Goal: Task Accomplishment & Management: Use online tool/utility

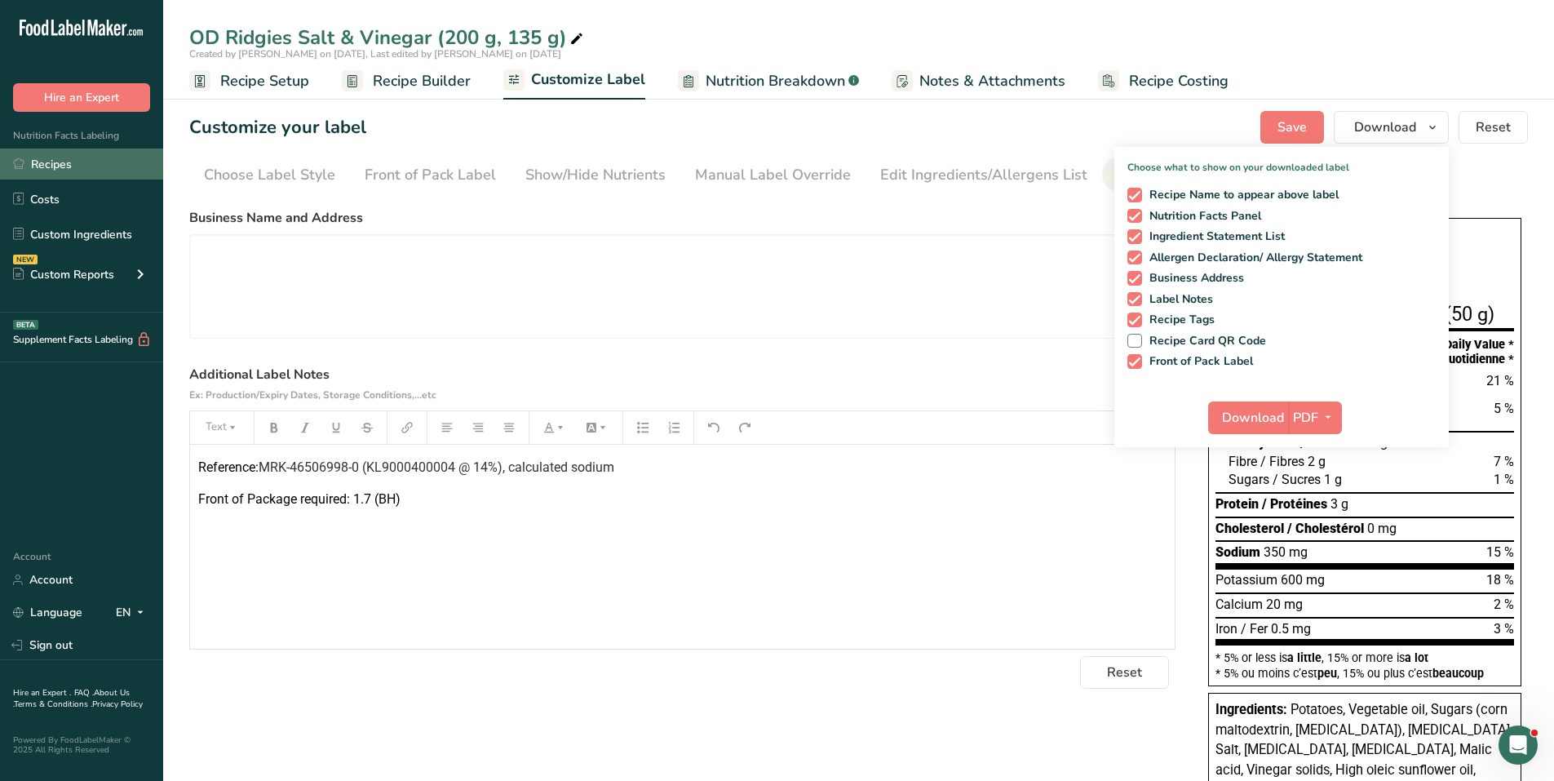
click at [52, 168] on link "Recipes" at bounding box center [81, 163] width 163 height 31
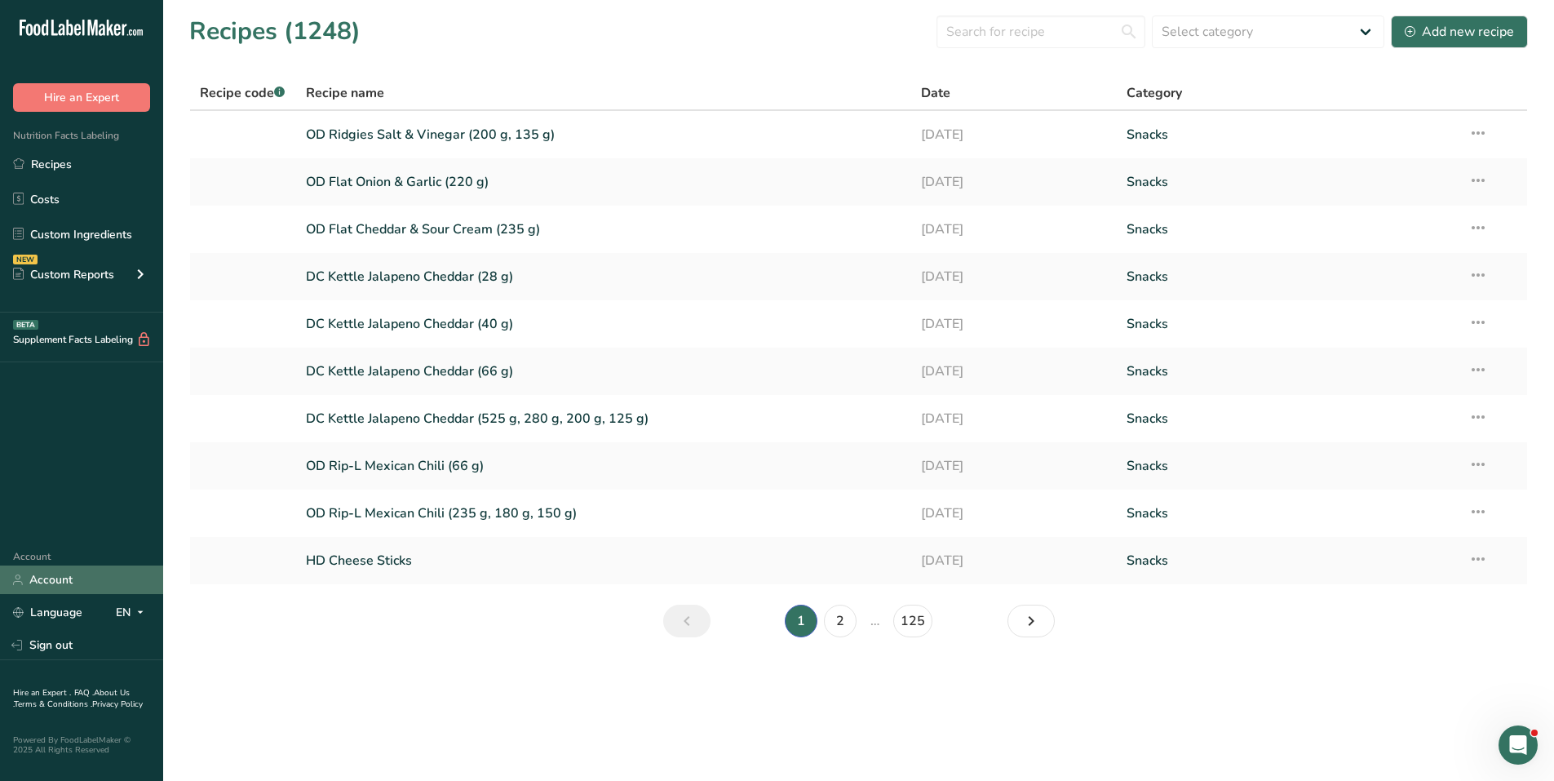
click at [42, 576] on link "Account" at bounding box center [81, 579] width 163 height 29
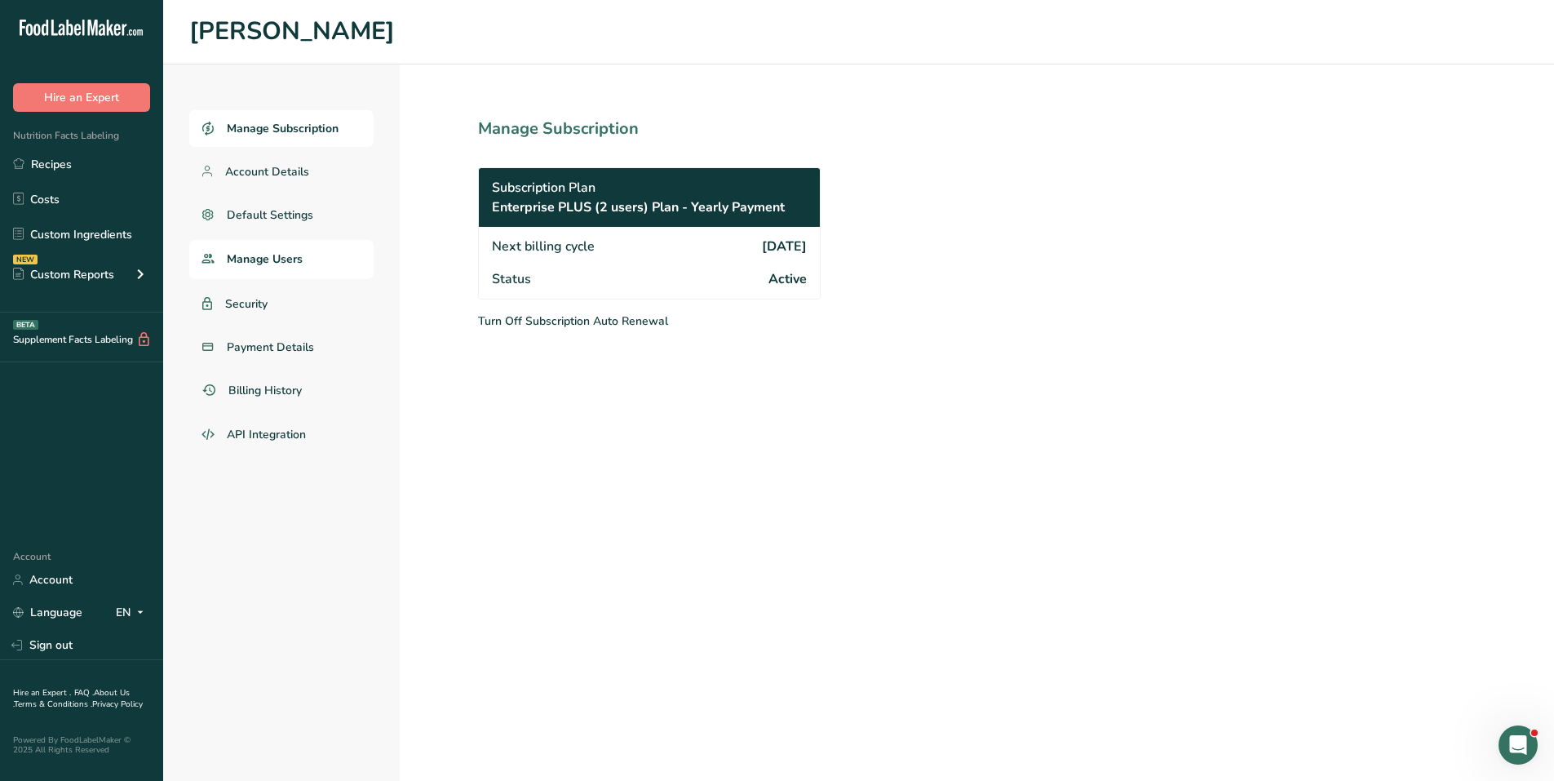
click at [262, 256] on span "Manage Users" at bounding box center [265, 258] width 76 height 17
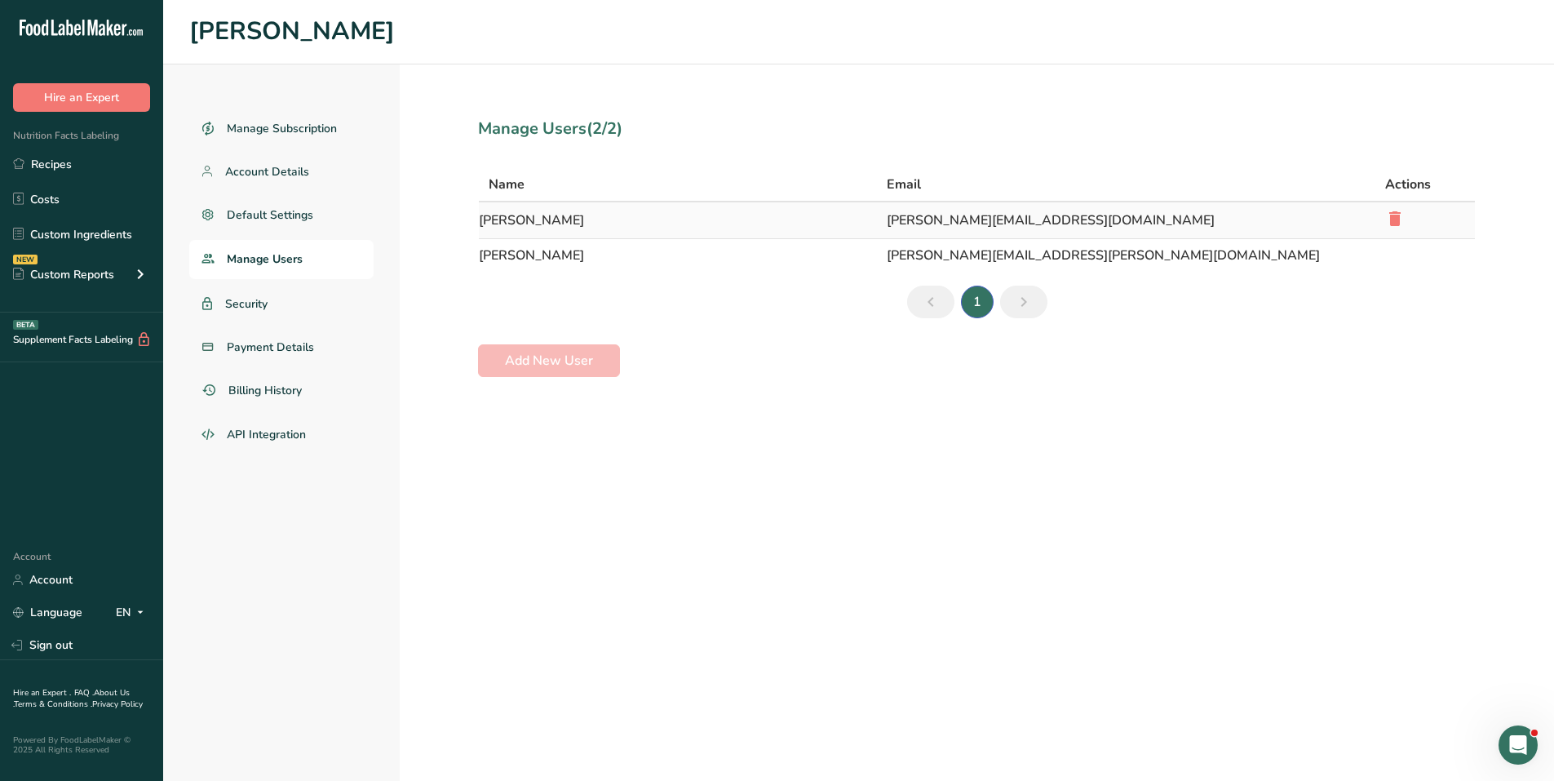
click at [887, 215] on td "[PERSON_NAME][EMAIL_ADDRESS][DOMAIN_NAME]" at bounding box center [1126, 220] width 498 height 37
click at [273, 306] on link "Security" at bounding box center [281, 304] width 184 height 37
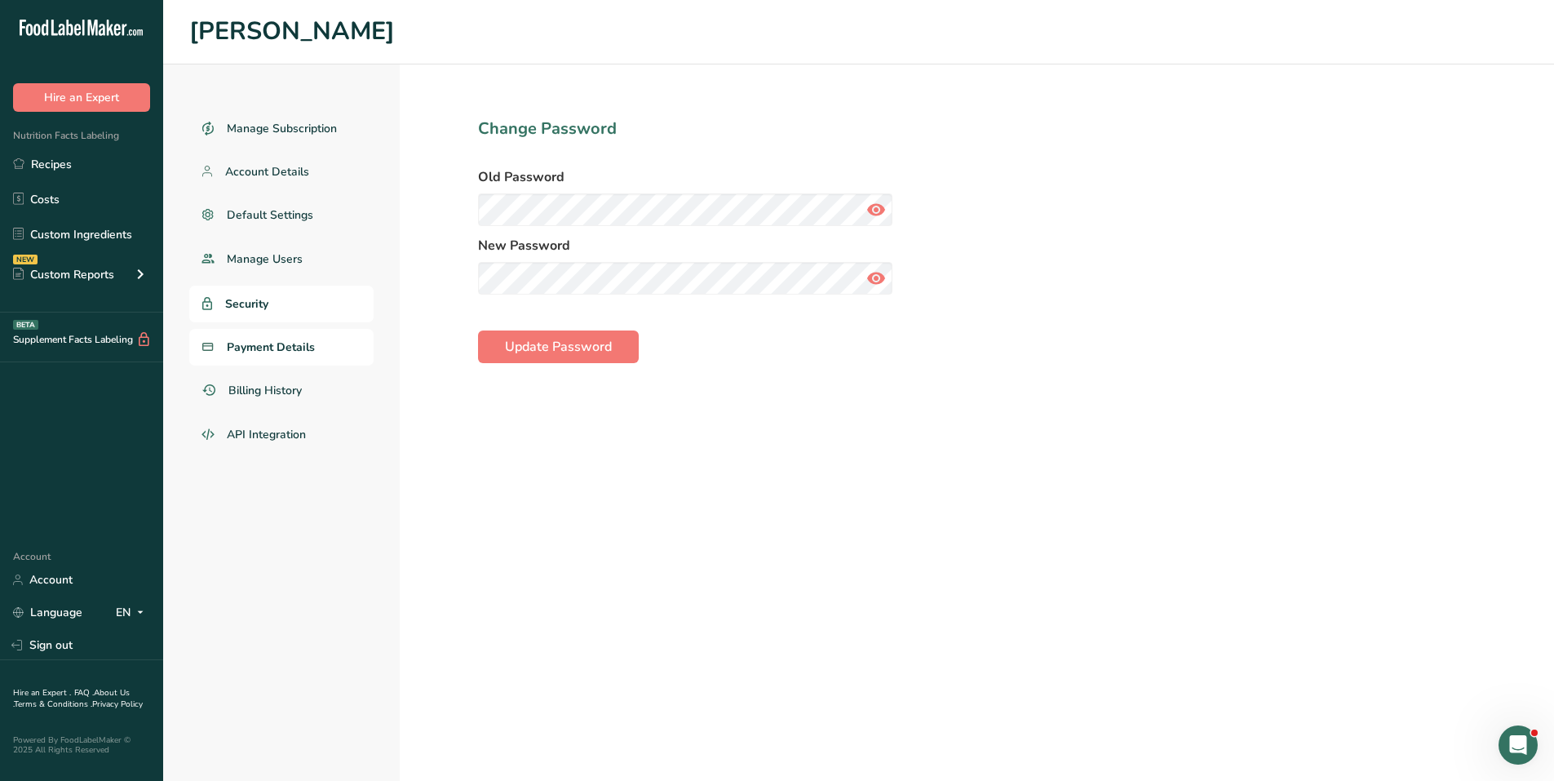
click at [284, 357] on link "Payment Details" at bounding box center [281, 347] width 184 height 37
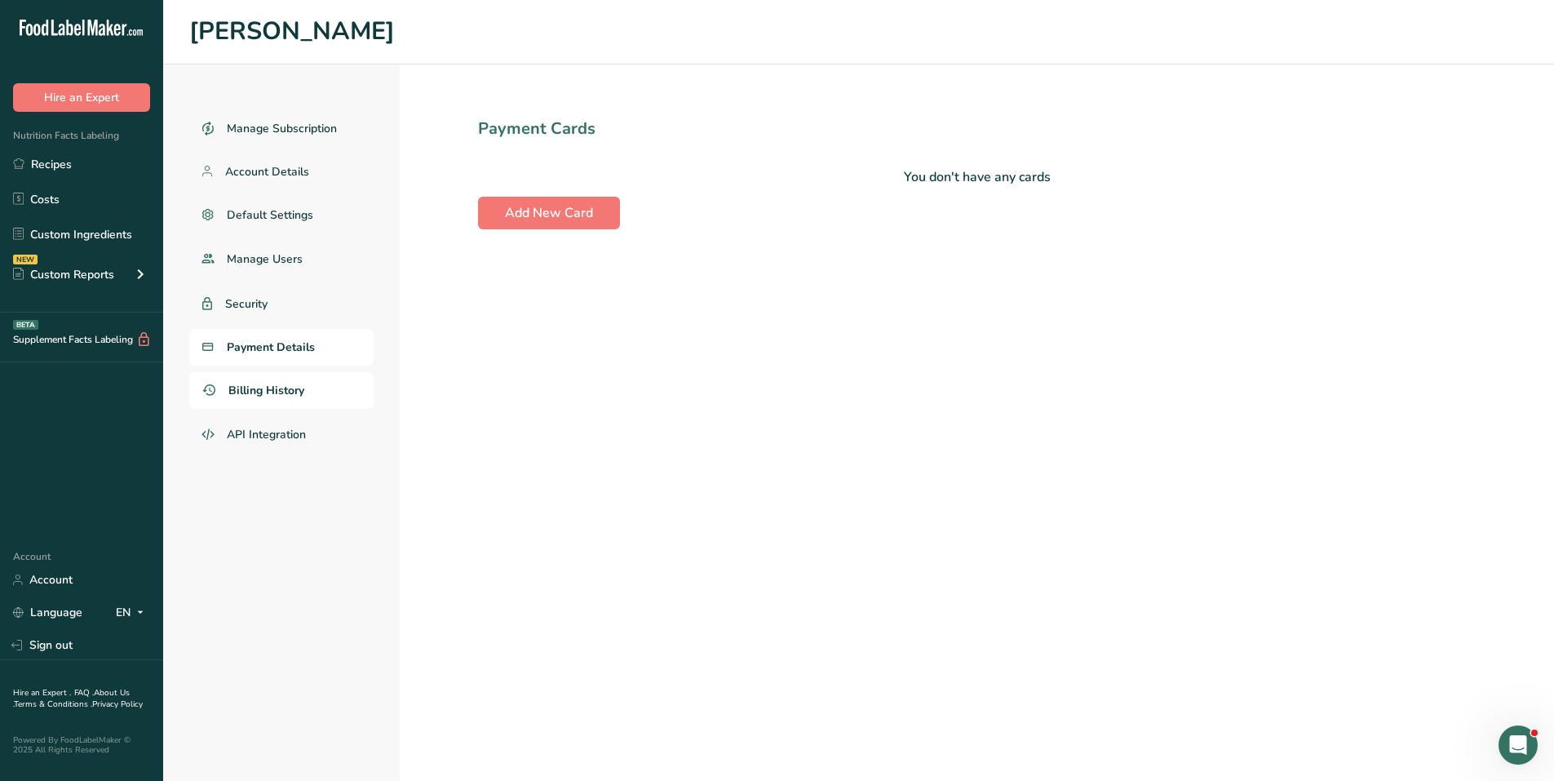
click at [286, 397] on span "Billing History" at bounding box center [266, 390] width 76 height 17
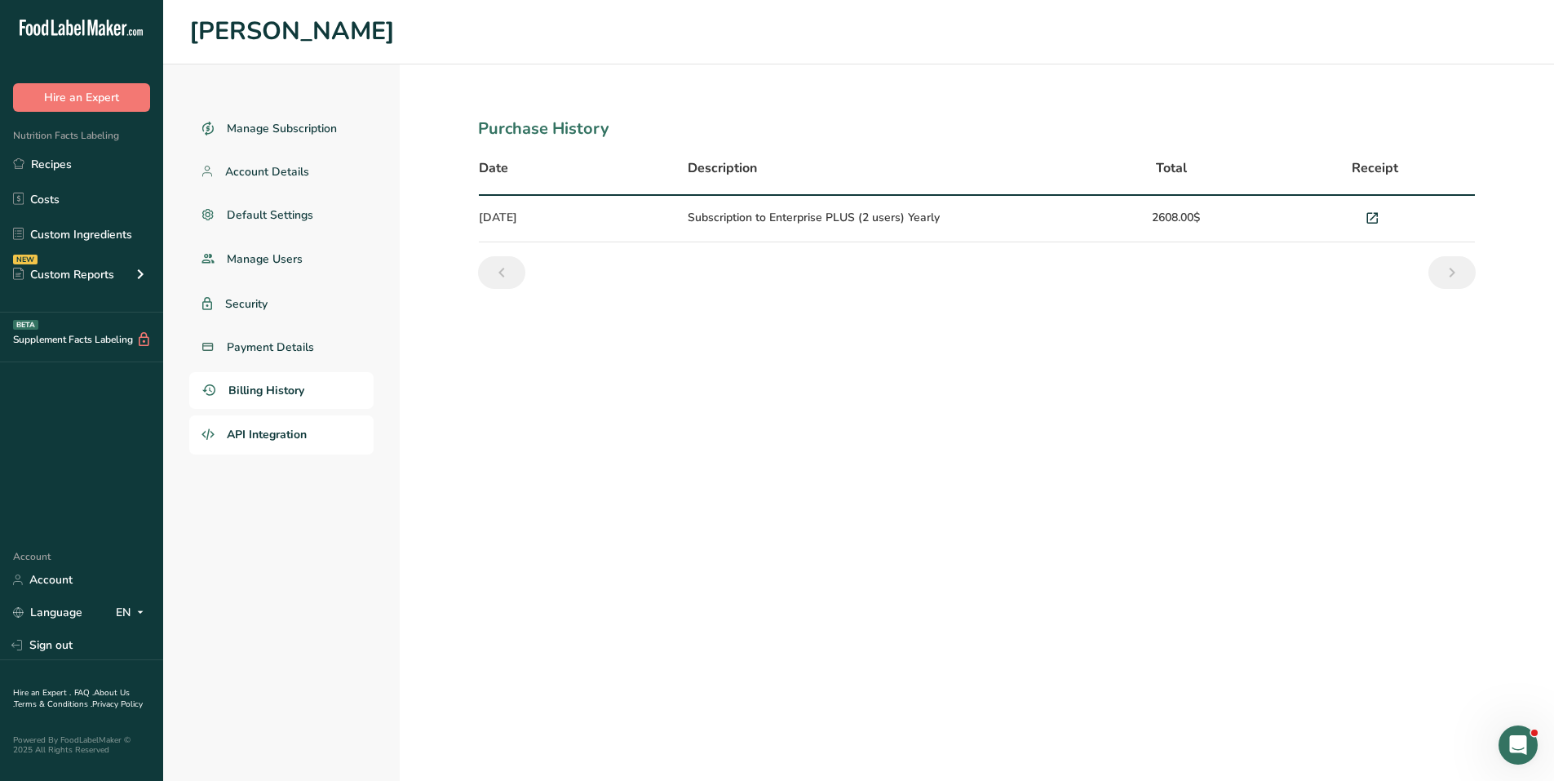
click at [266, 438] on span "API Integration" at bounding box center [267, 434] width 80 height 17
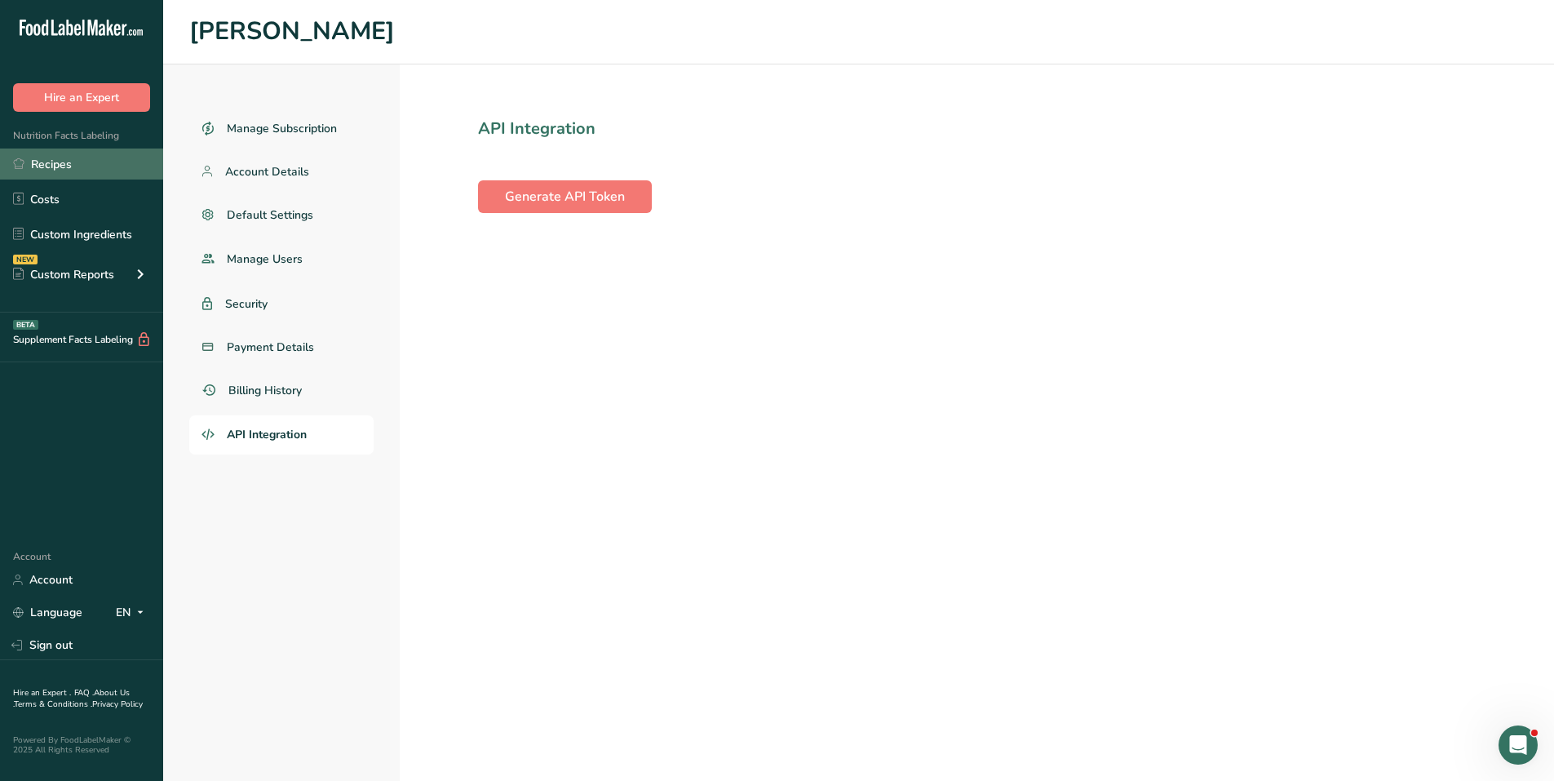
click at [61, 171] on link "Recipes" at bounding box center [81, 163] width 163 height 31
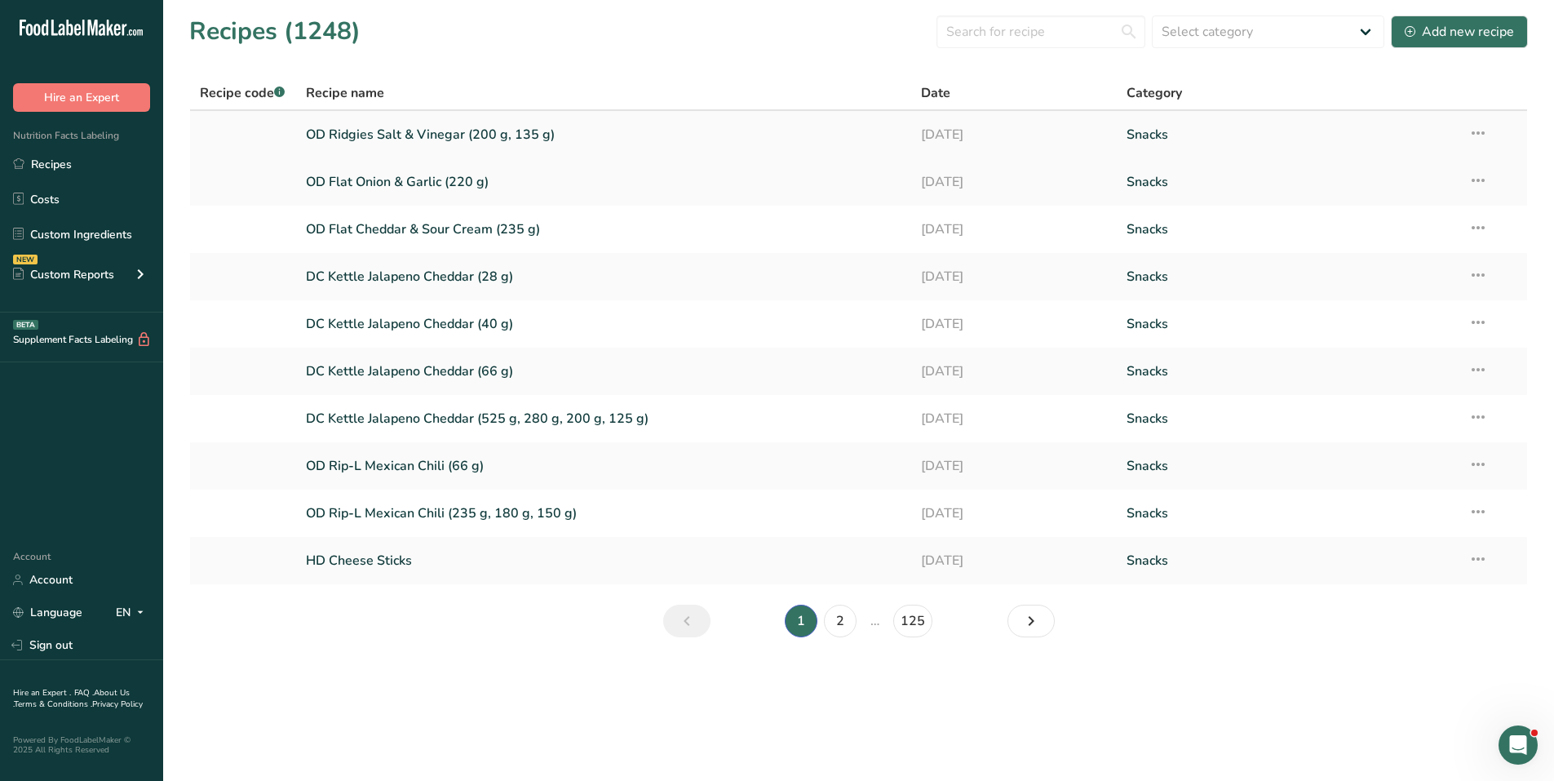
click at [498, 131] on link "OD Ridgies Salt & Vinegar (200 g, 135 g)" at bounding box center [604, 134] width 596 height 34
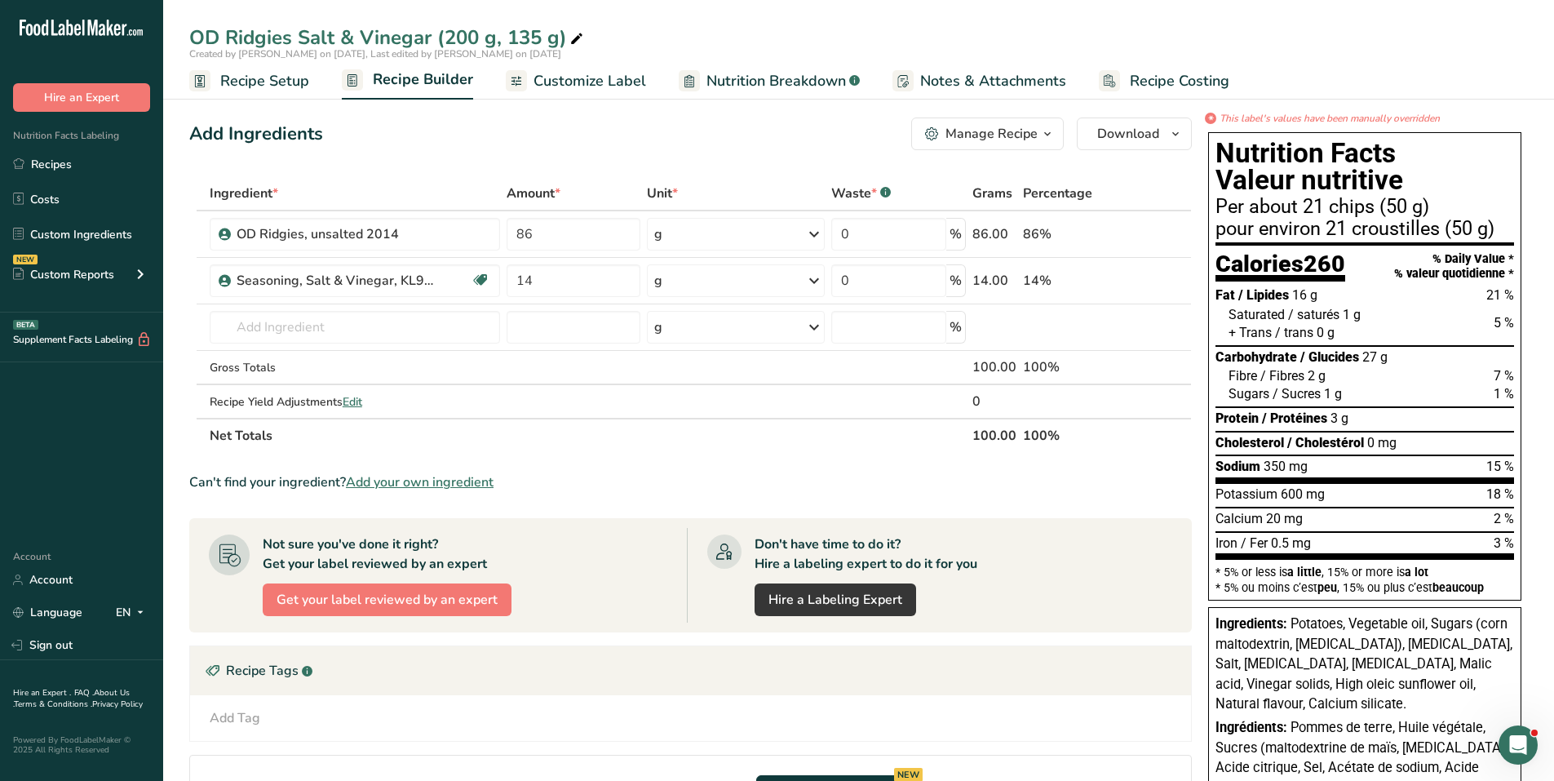
click at [1017, 133] on div "Manage Recipe" at bounding box center [992, 134] width 92 height 20
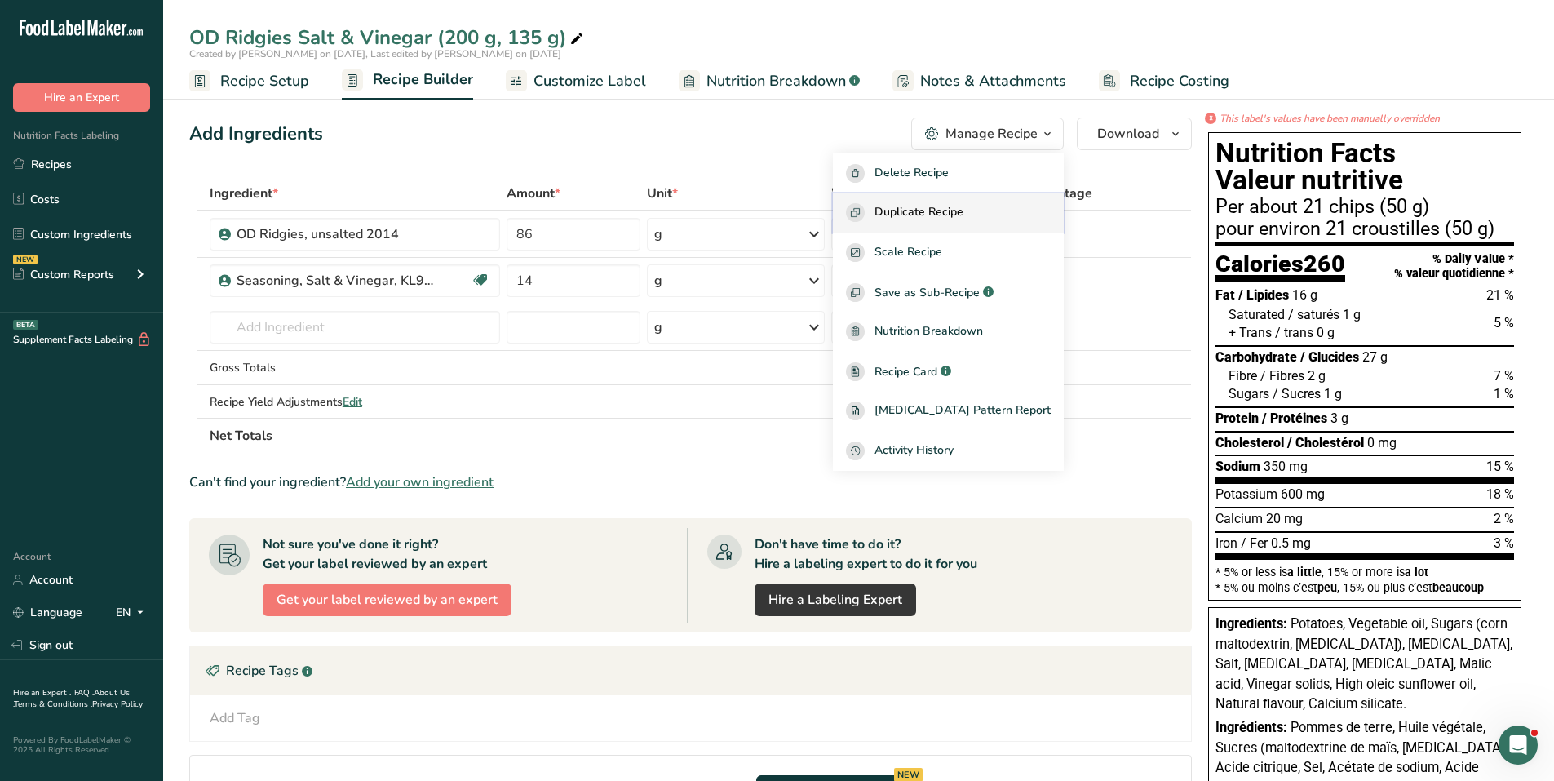
click at [961, 212] on span "Duplicate Recipe" at bounding box center [919, 212] width 89 height 19
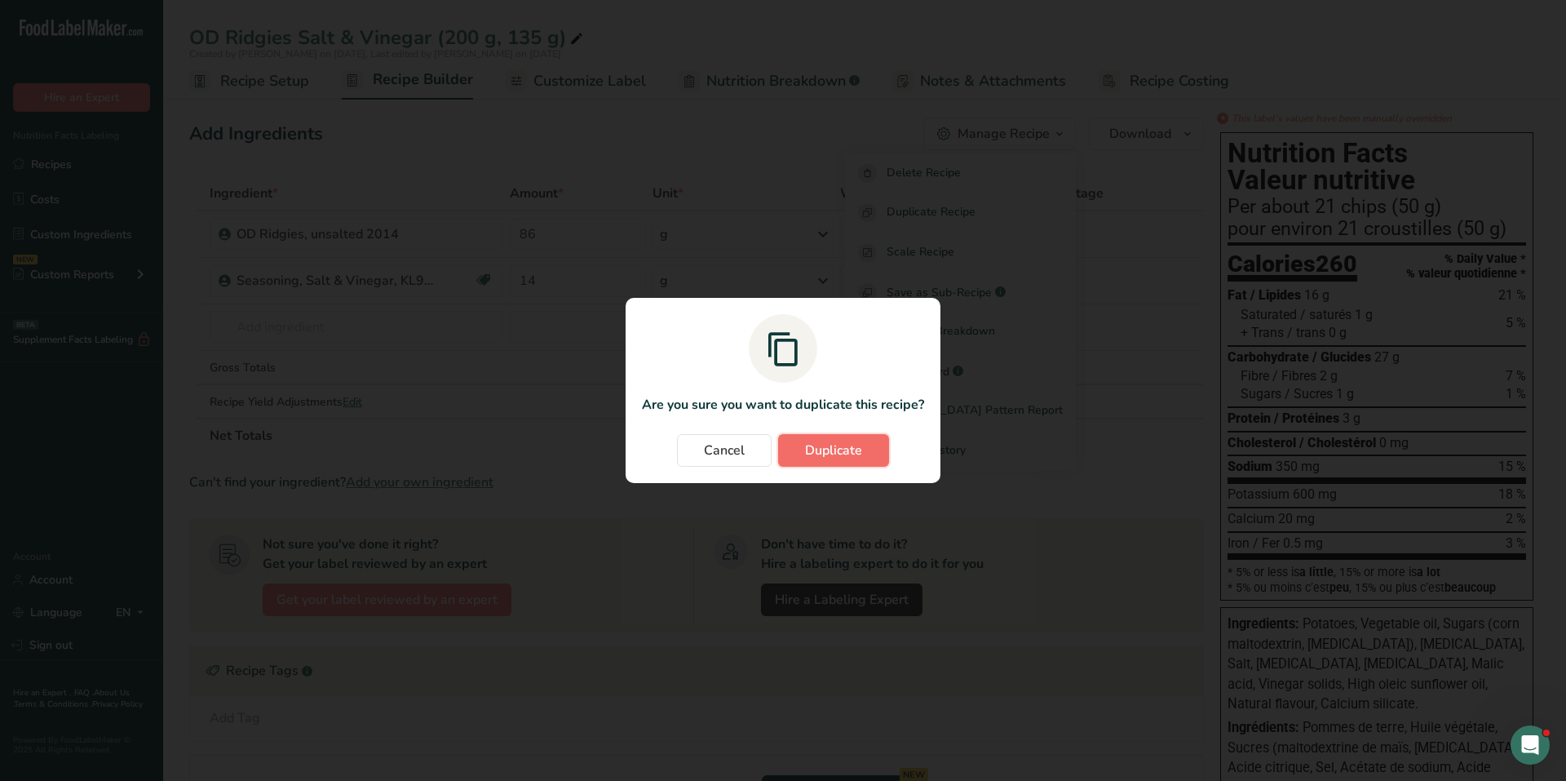
click at [820, 451] on span "Duplicate" at bounding box center [833, 451] width 57 height 20
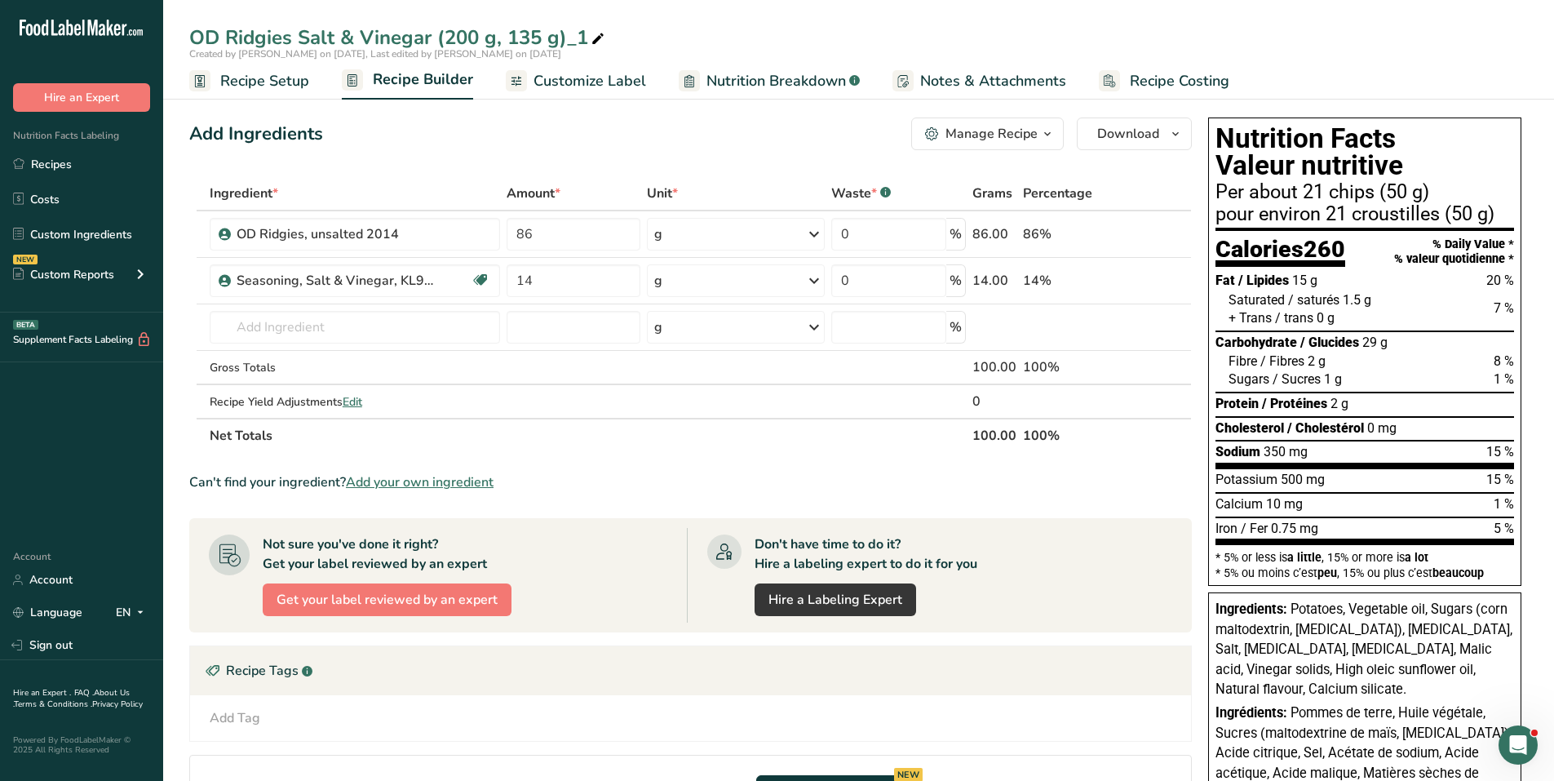
click at [594, 41] on icon at bounding box center [598, 39] width 15 height 23
drag, startPoint x: 582, startPoint y: 37, endPoint x: 442, endPoint y: 42, distance: 139.6
click at [442, 42] on input "OD Ridgies Salt & Vinegar (200 g, 135 g)_1" at bounding box center [858, 37] width 1339 height 29
type input "OD Ridgies Salt & Vinegar (66 g)"
click at [273, 91] on span "Recipe Setup" at bounding box center [264, 81] width 89 height 22
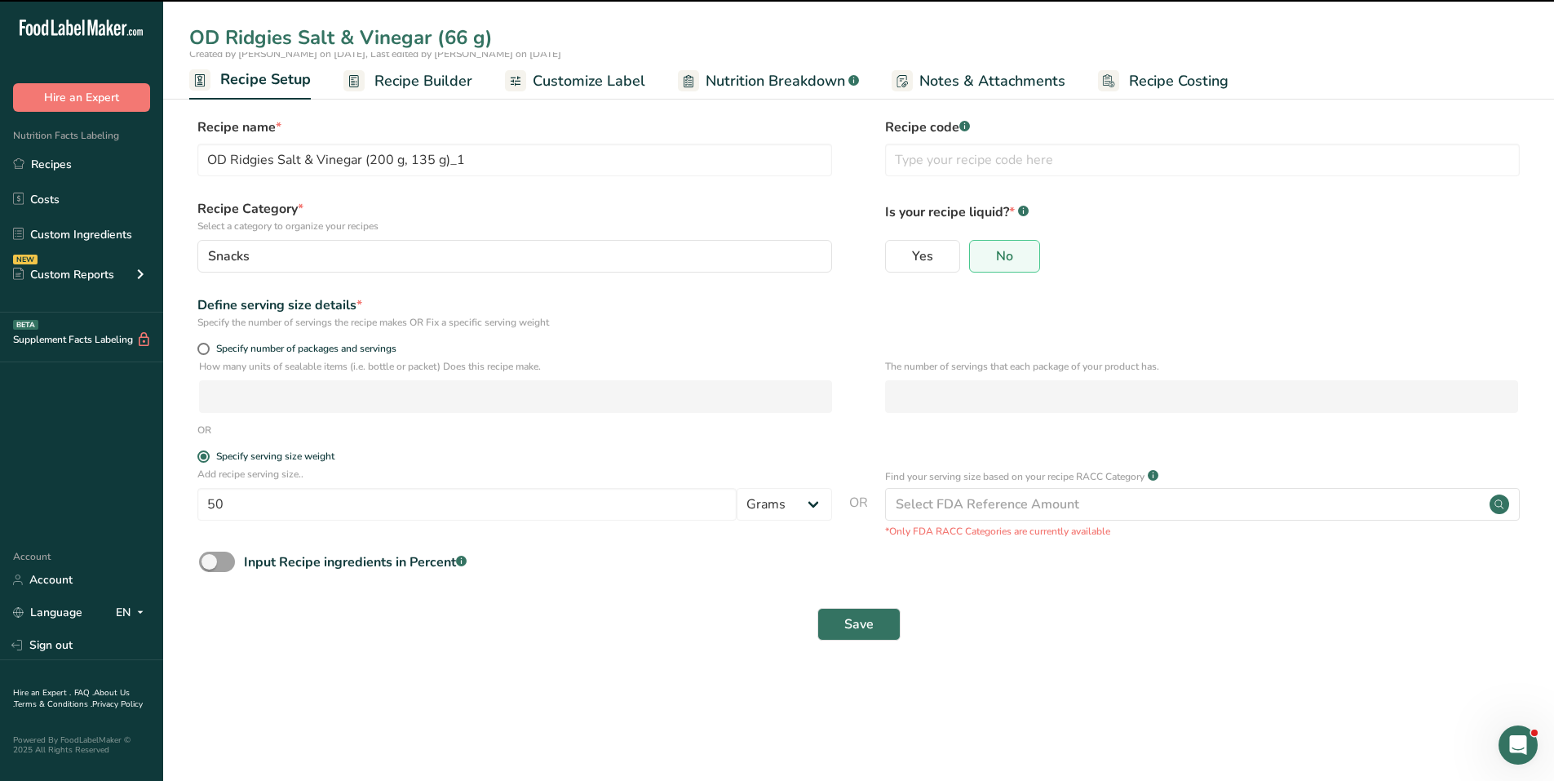
type input "OD Ridgies Salt & Vinegar (66 g)"
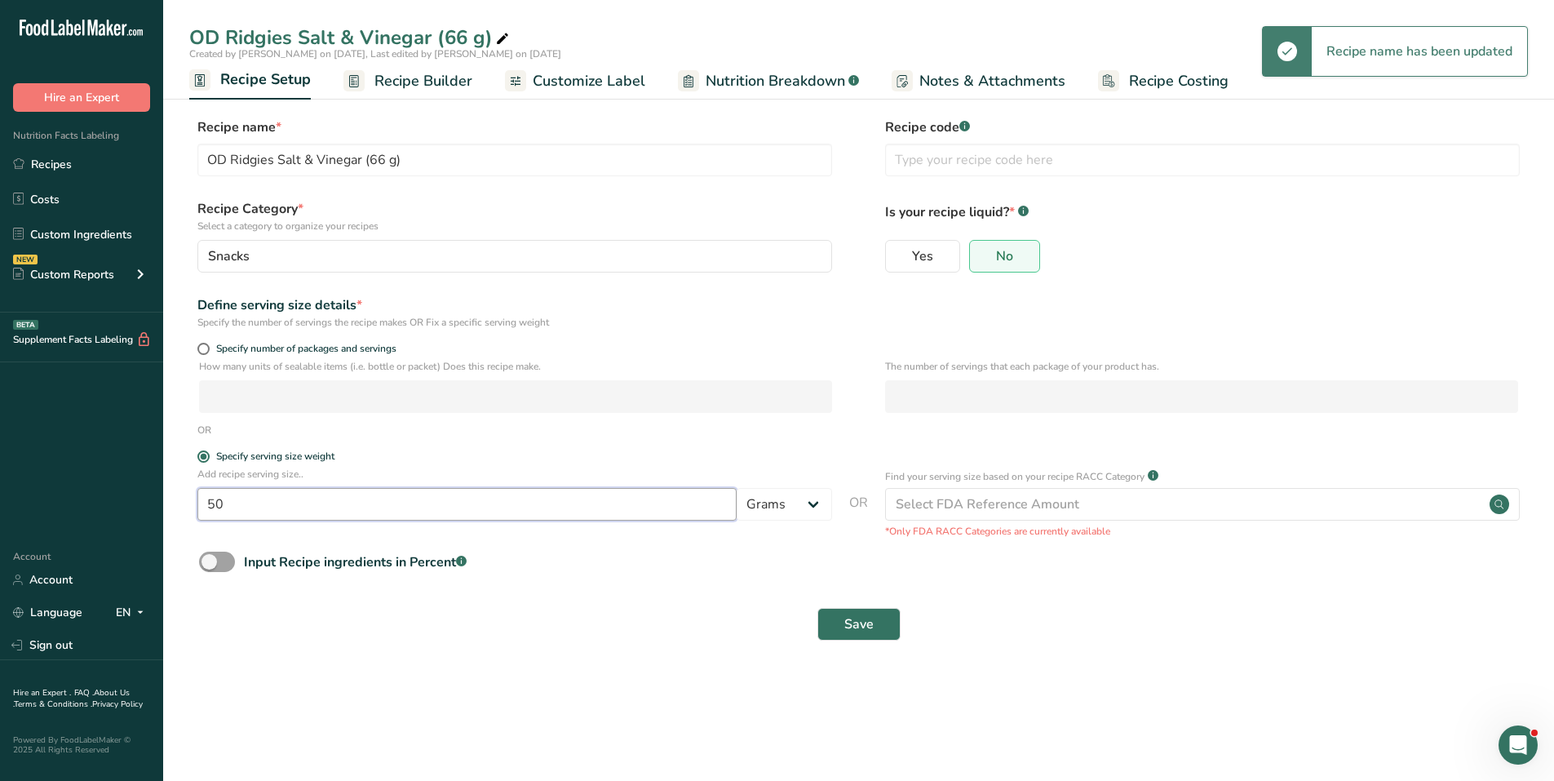
drag, startPoint x: 279, startPoint y: 506, endPoint x: 167, endPoint y: 496, distance: 112.2
click at [167, 496] on section "Recipe name * OD Ridgies Salt & Vinegar (66 g) Recipe code .a-a{fill:#347362;}.…" at bounding box center [858, 381] width 1391 height 592
type input "66"
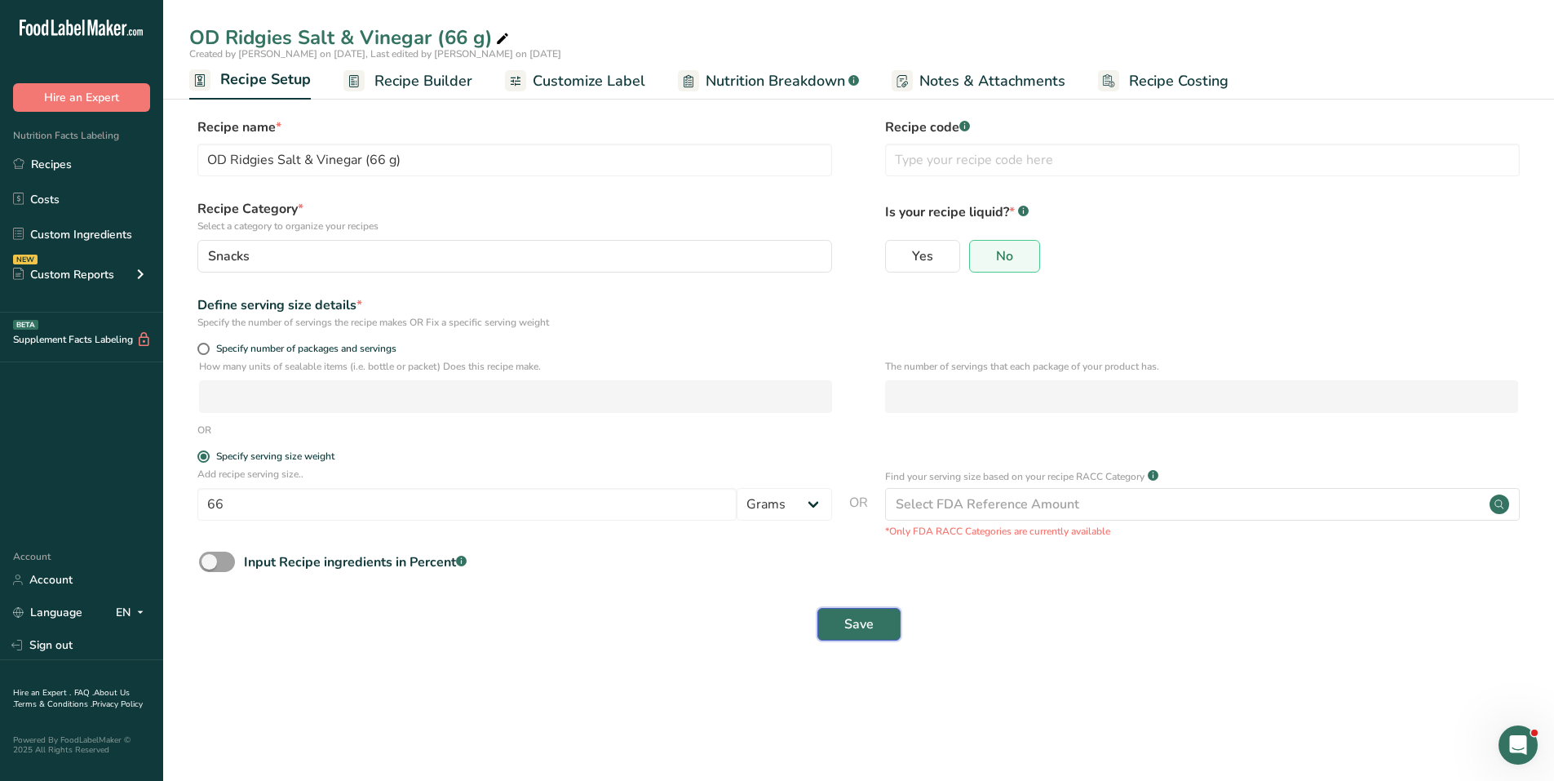
click at [837, 618] on button "Save" at bounding box center [859, 624] width 83 height 33
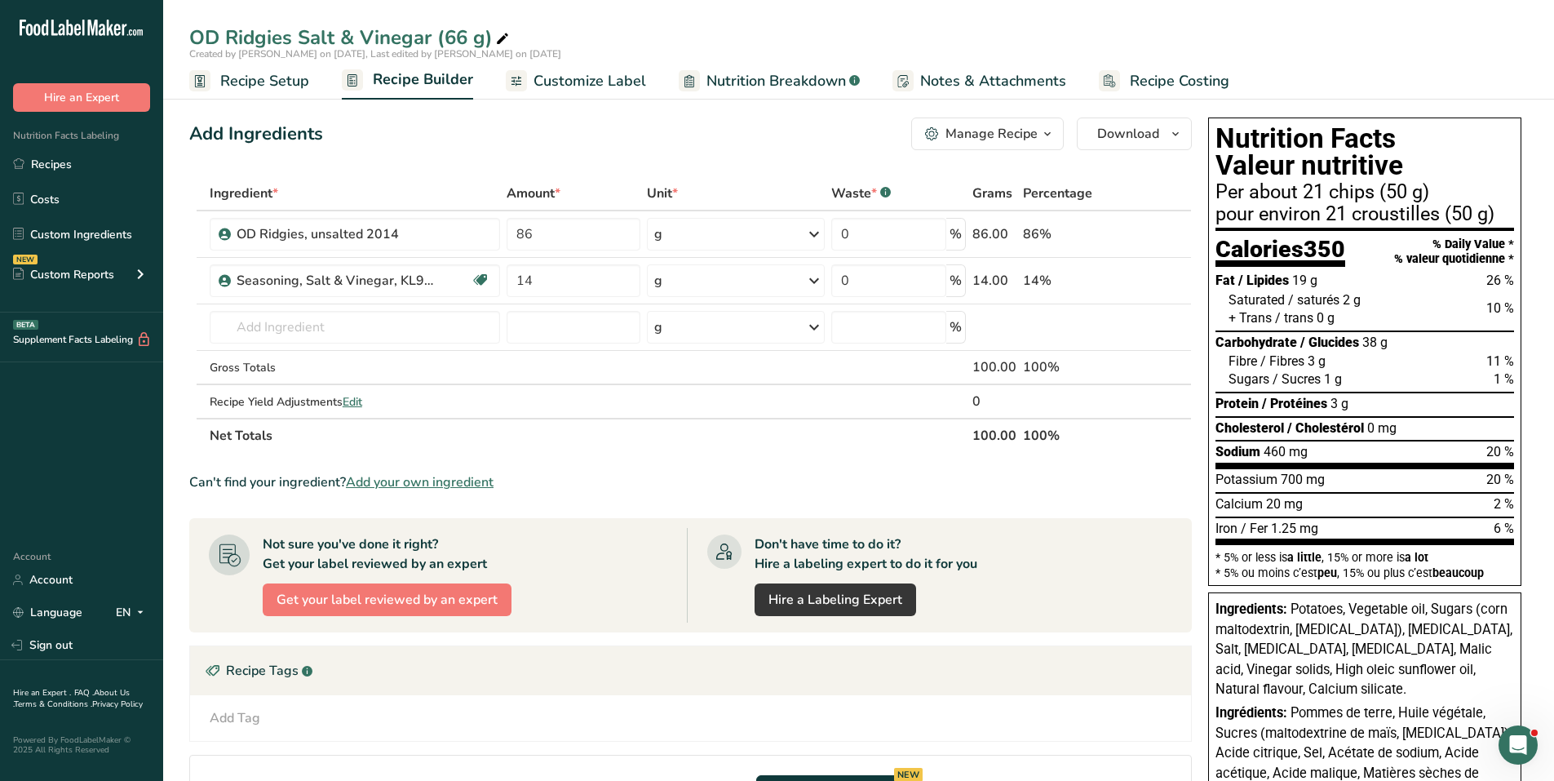
click at [570, 76] on span "Customize Label" at bounding box center [590, 81] width 113 height 22
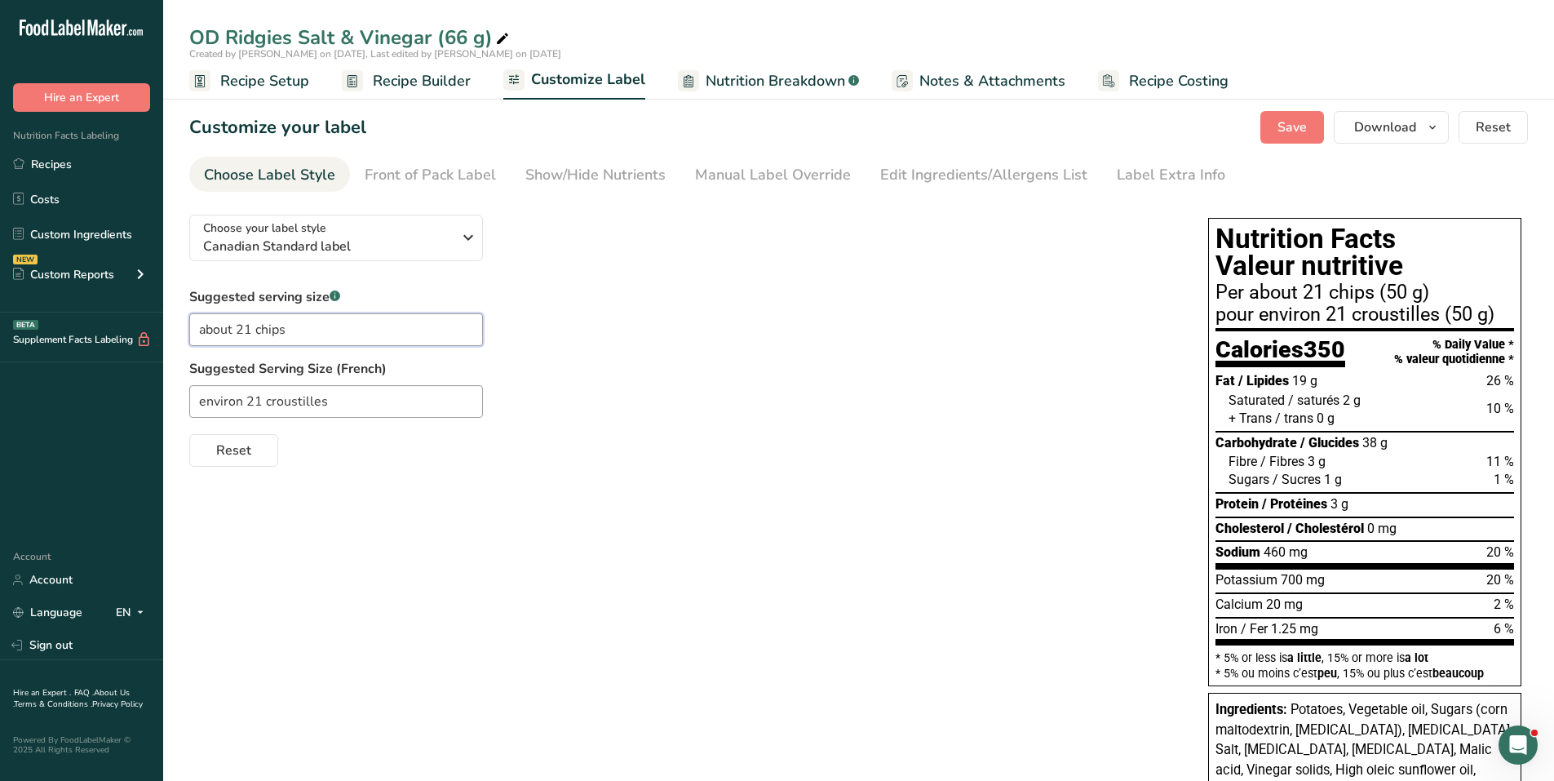
drag, startPoint x: 207, startPoint y: 331, endPoint x: 109, endPoint y: 332, distance: 97.9
click at [109, 332] on div ".a-20{fill:#fff;} Hire an Expert Nutrition Facts Labeling Recipes Costs Custom …" at bounding box center [777, 521] width 1554 height 1043
type input "1 package"
type input "1 paquet"
click at [419, 175] on div "Front of Pack Label" at bounding box center [430, 175] width 131 height 22
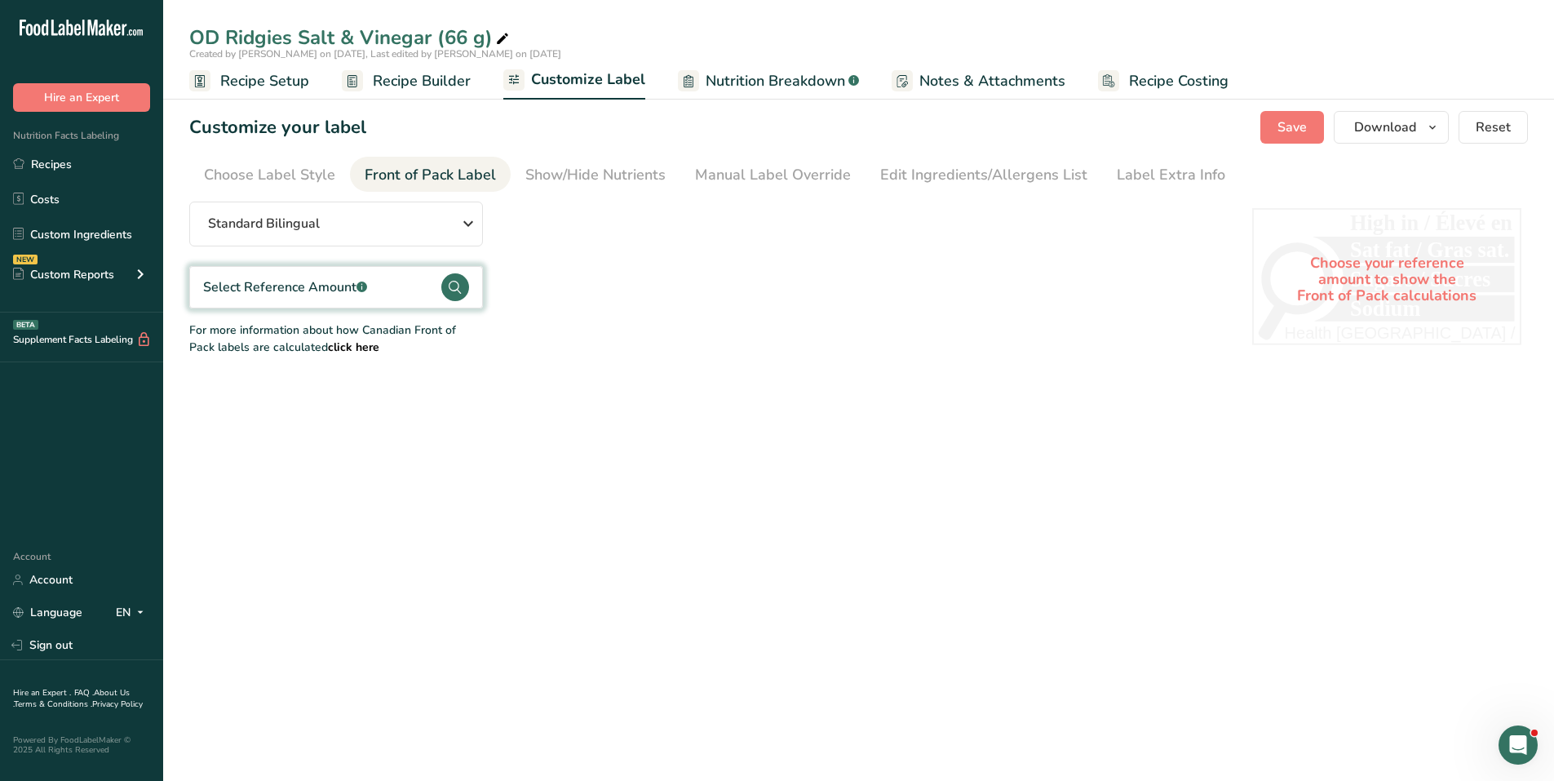
click at [455, 279] on circle at bounding box center [455, 287] width 28 height 28
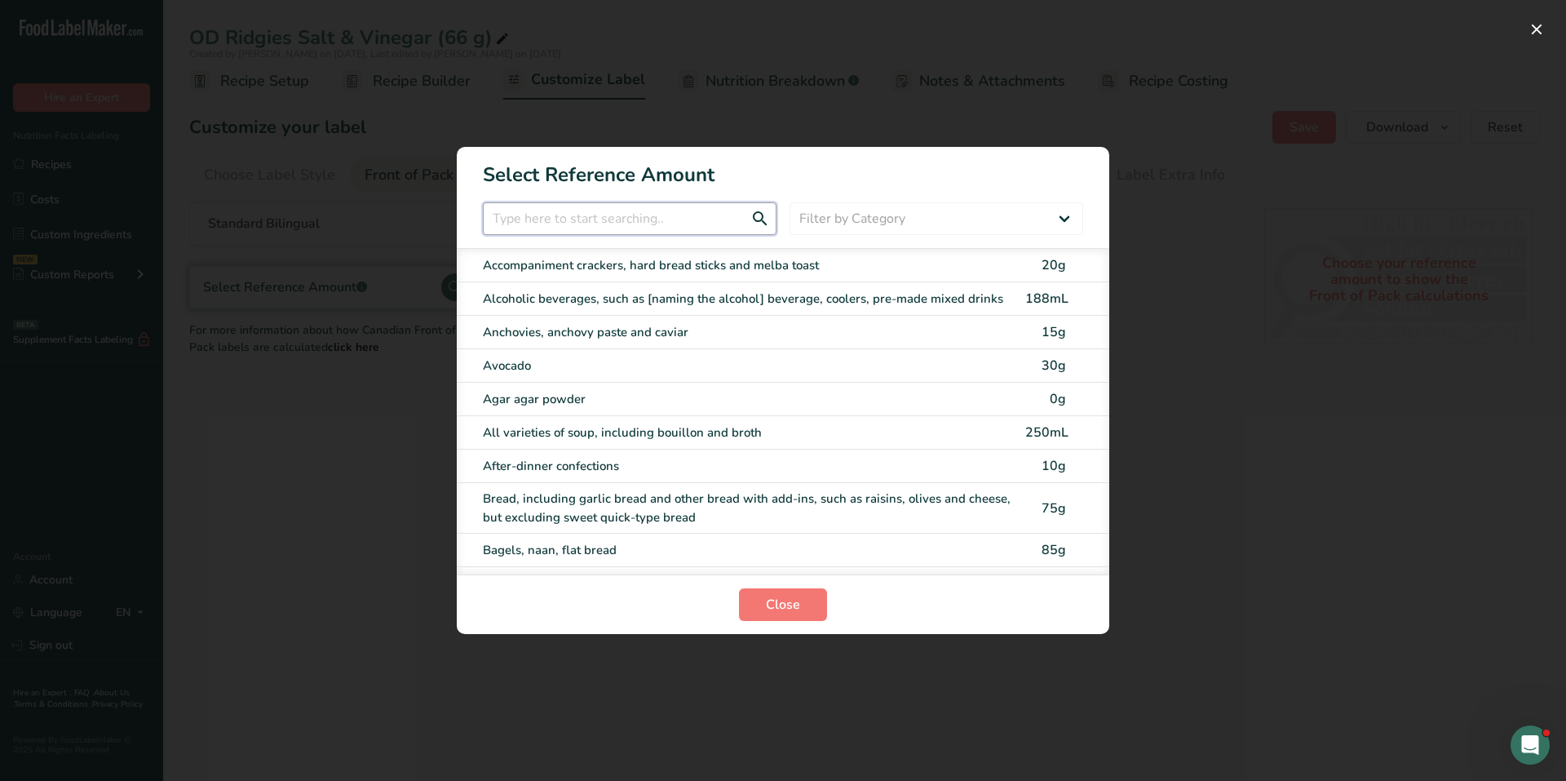
click at [605, 229] on input "FOP Category Selection Modal" at bounding box center [630, 218] width 294 height 33
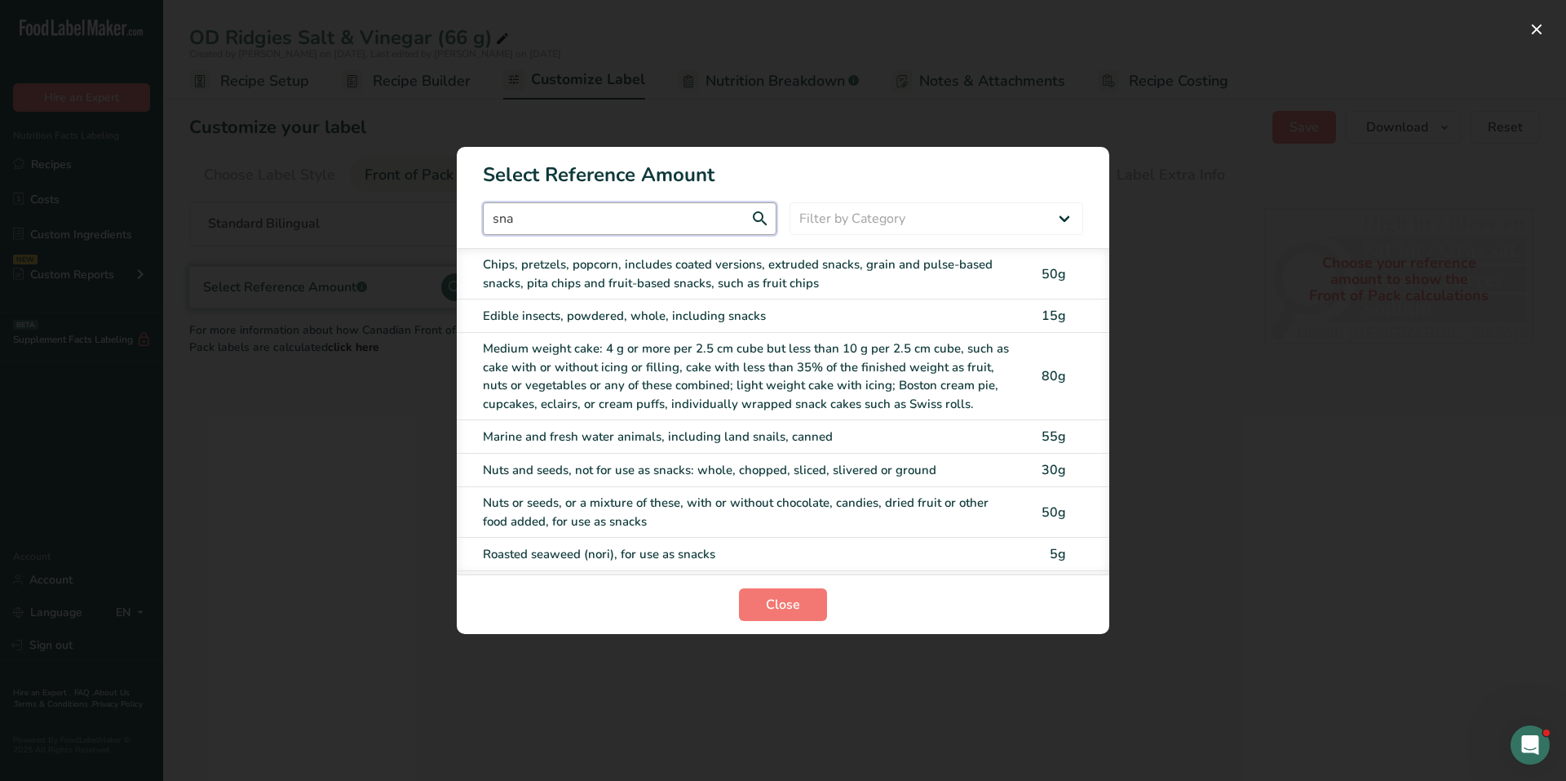
type input "sna"
click at [875, 268] on div "Chips, pretzels, popcorn, includes coated versions, extruded snacks, grain and …" at bounding box center [749, 273] width 533 height 37
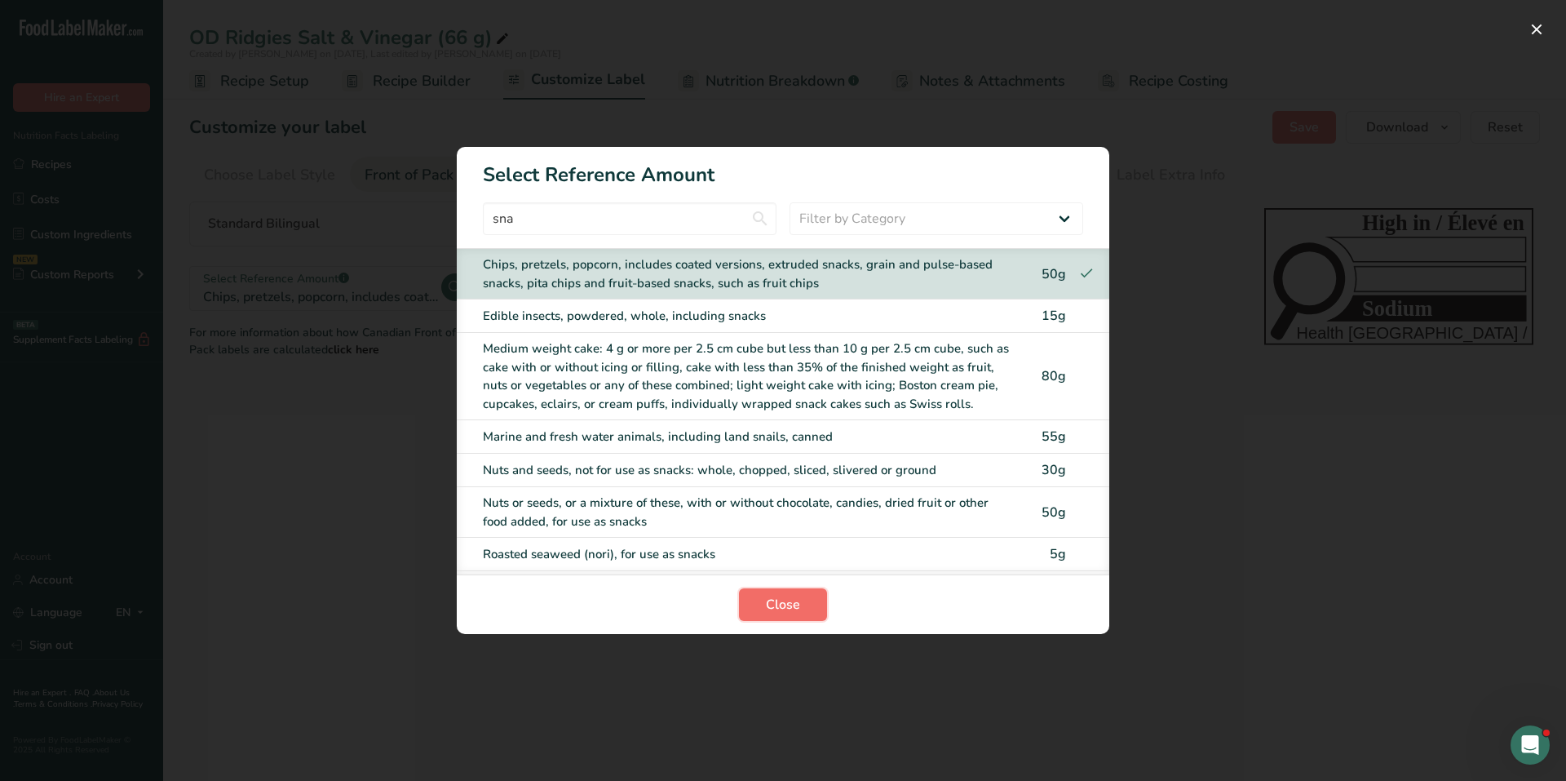
click at [794, 598] on span "Close" at bounding box center [783, 605] width 34 height 20
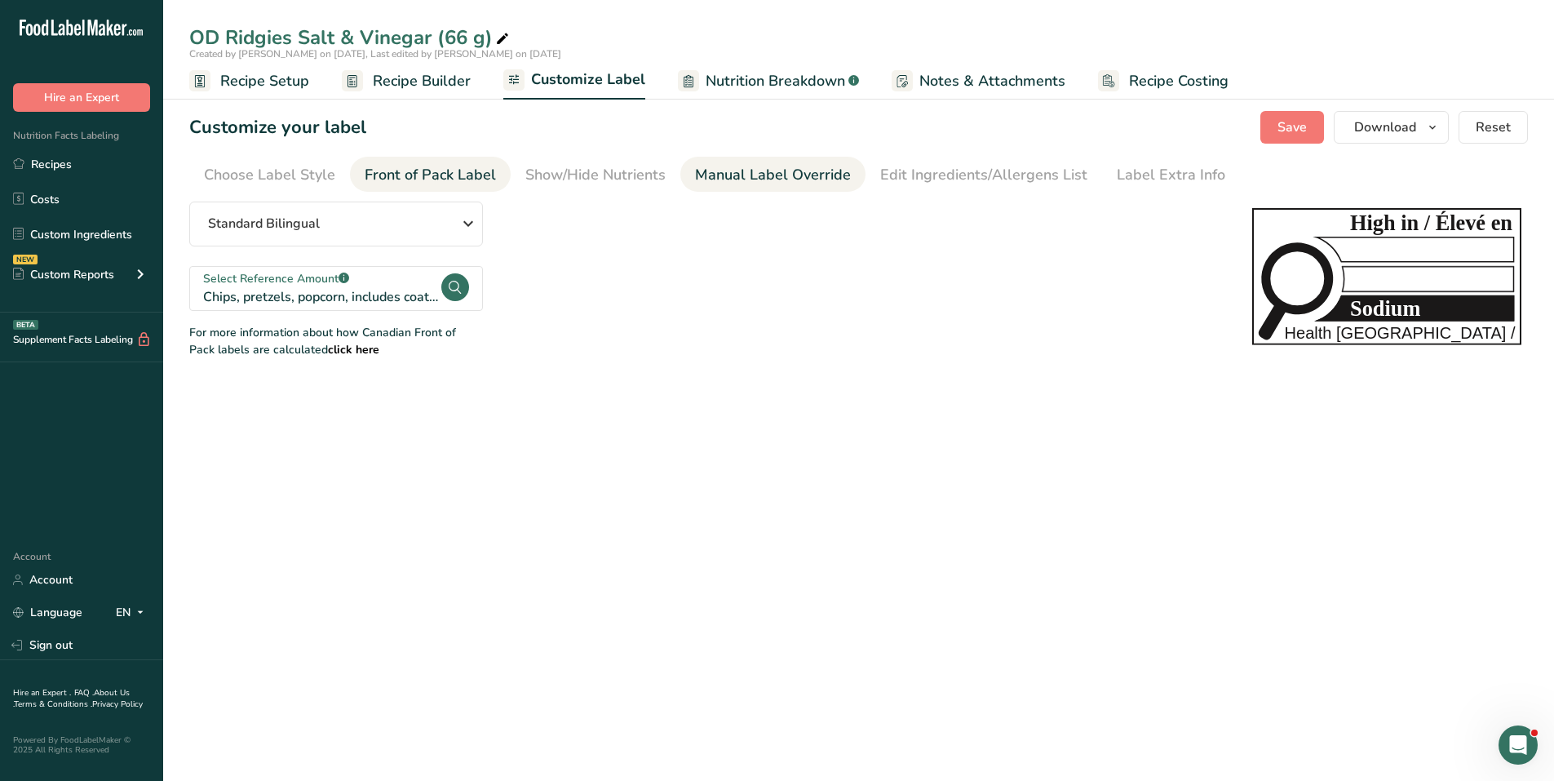
click at [754, 178] on div "Manual Label Override" at bounding box center [773, 175] width 156 height 22
type input "Per about 21 chips (50 g)"
type input "pour environ 21 croustilles (50 g)"
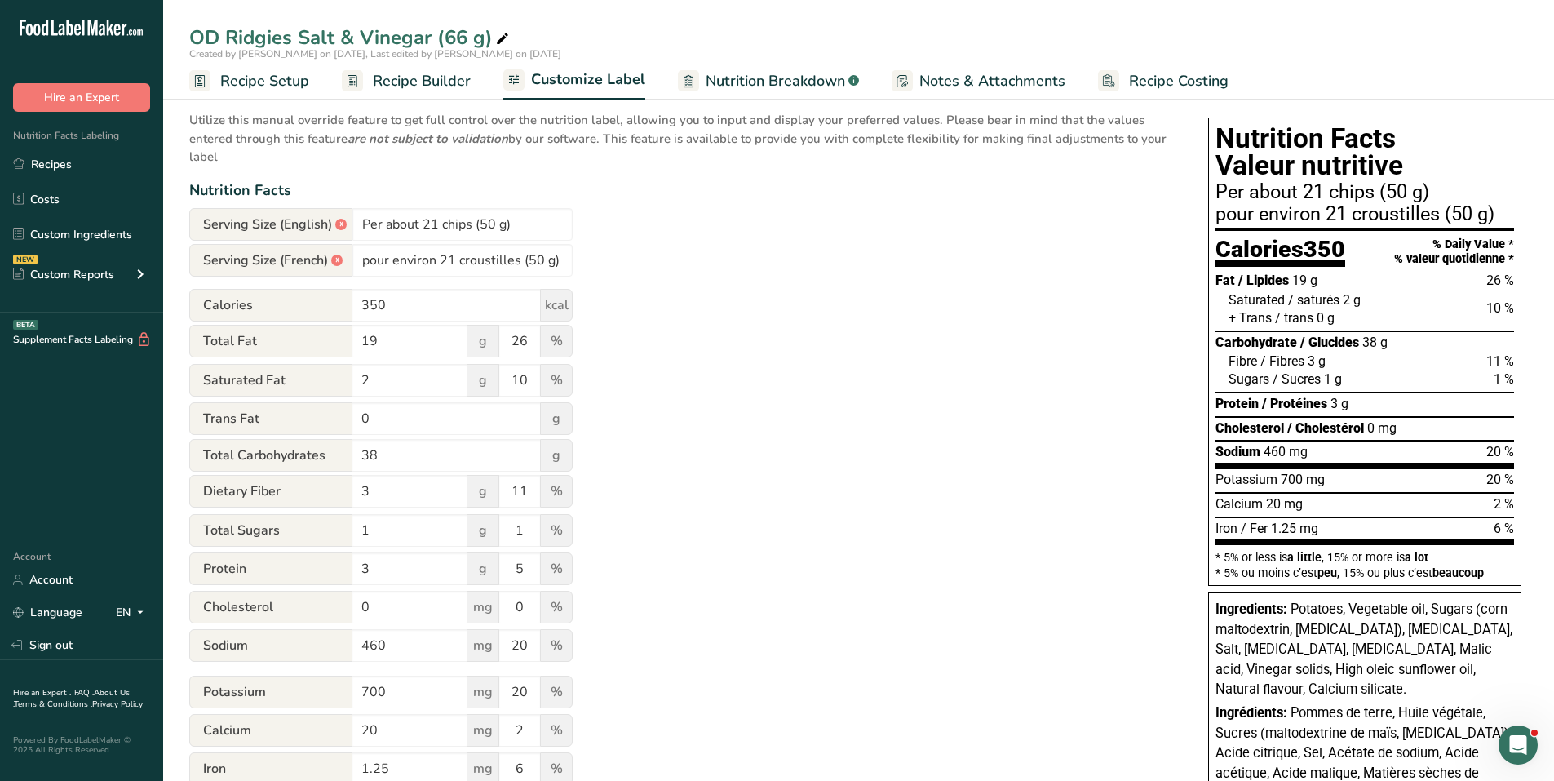
scroll to position [262, 0]
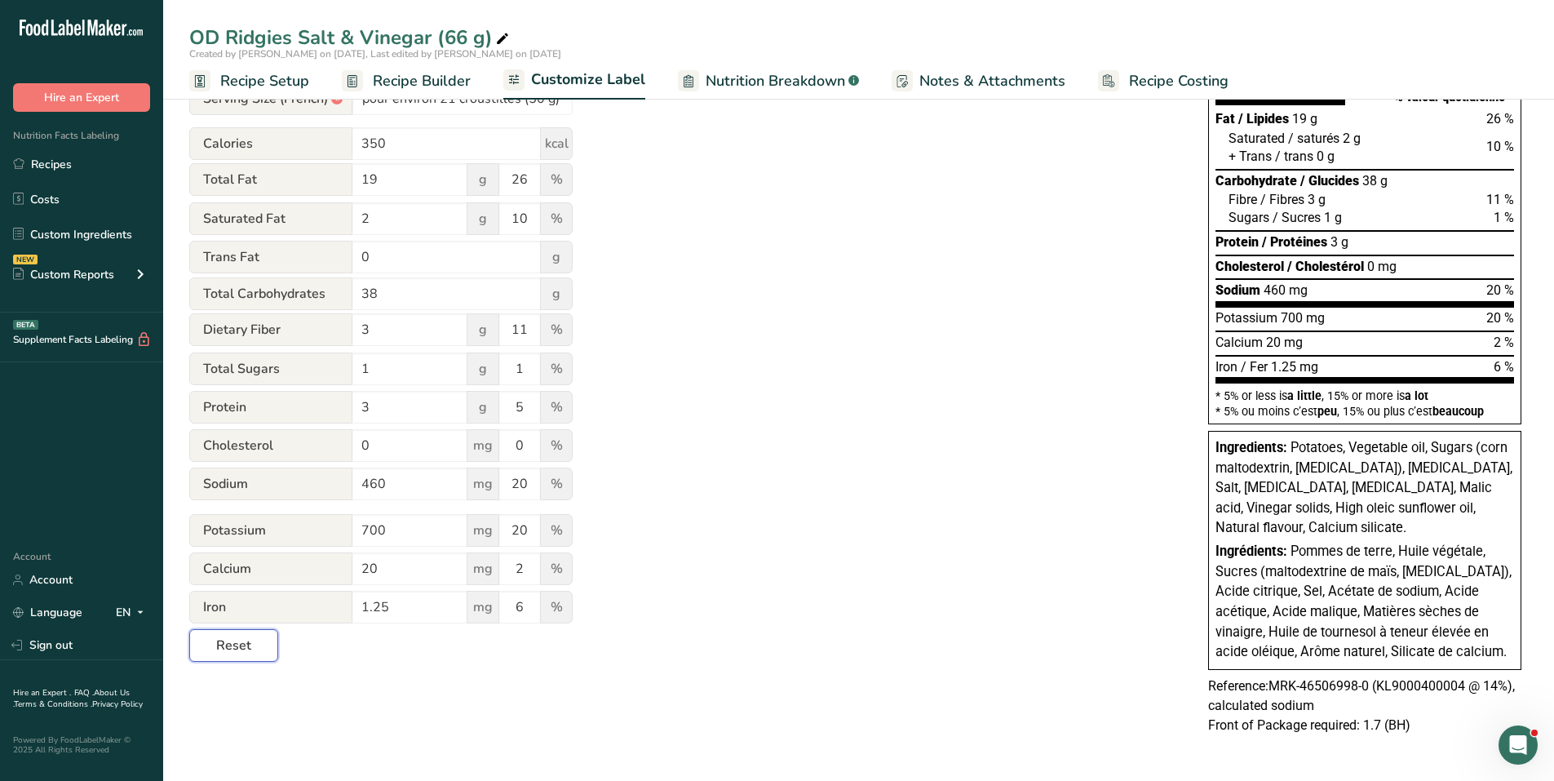
click at [239, 645] on span "Reset" at bounding box center [233, 646] width 35 height 20
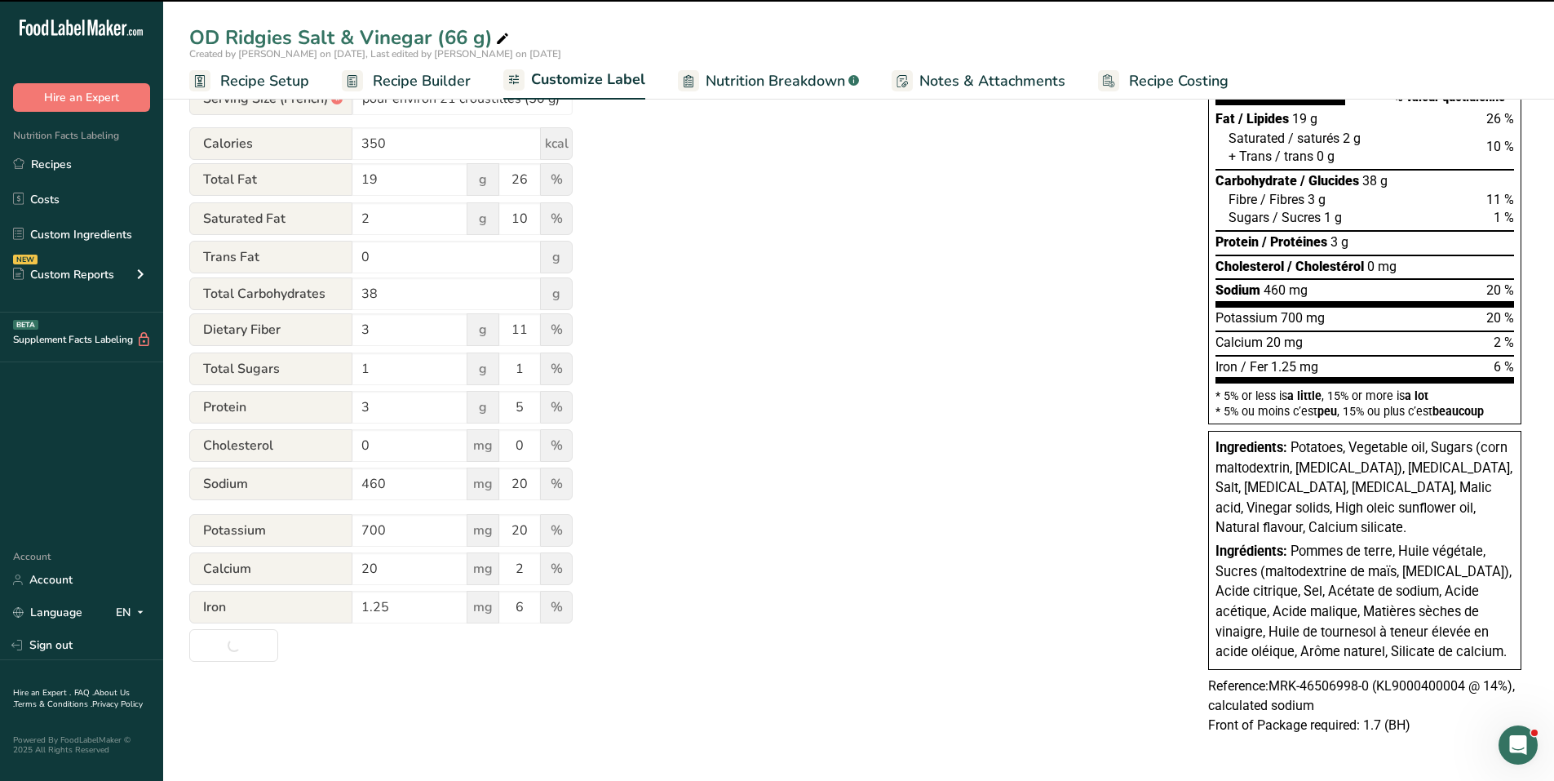
type input "Per about 21 chips (66g)"
type input "pour environ 21 croustilles (66g)"
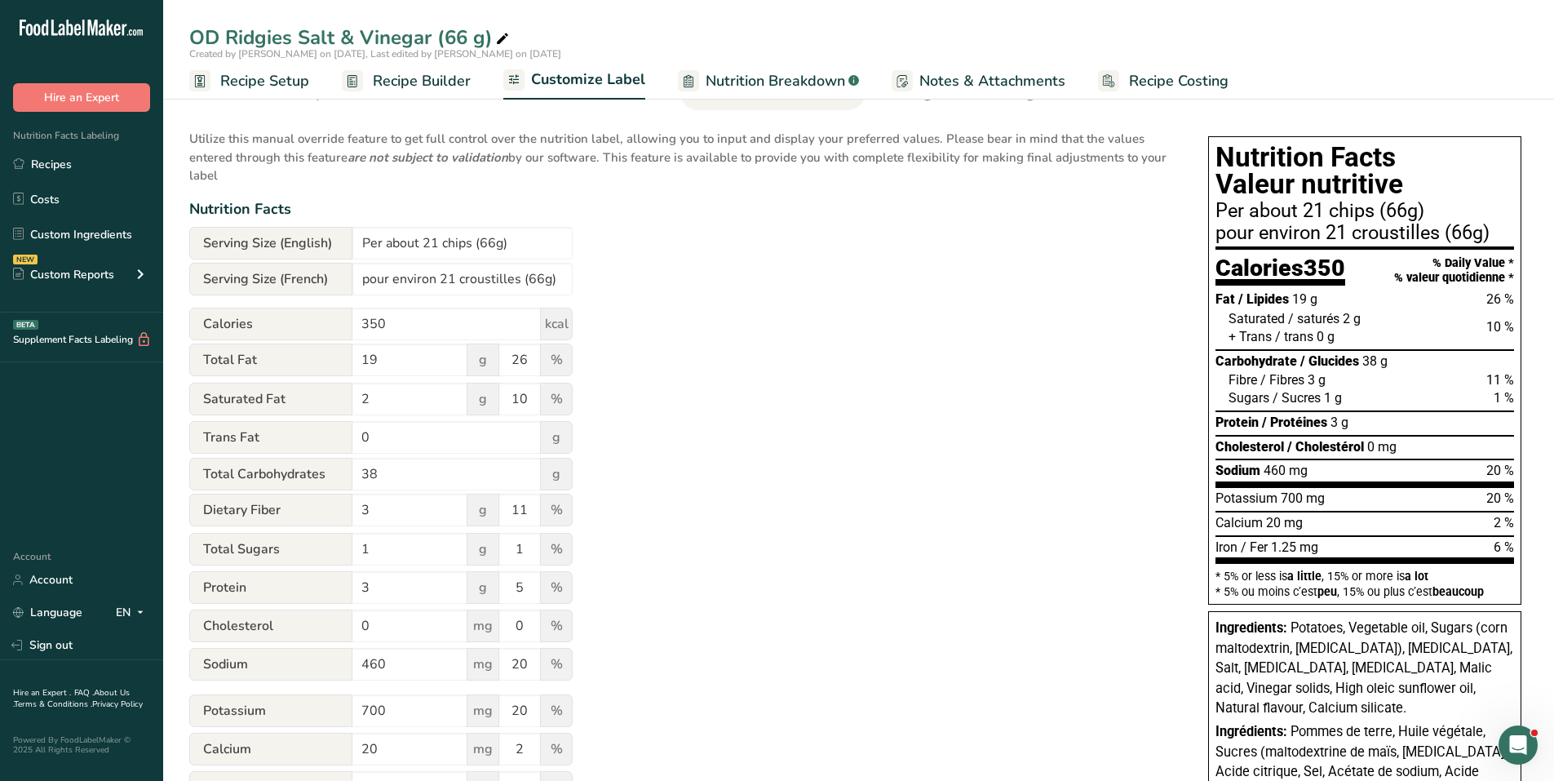
scroll to position [0, 0]
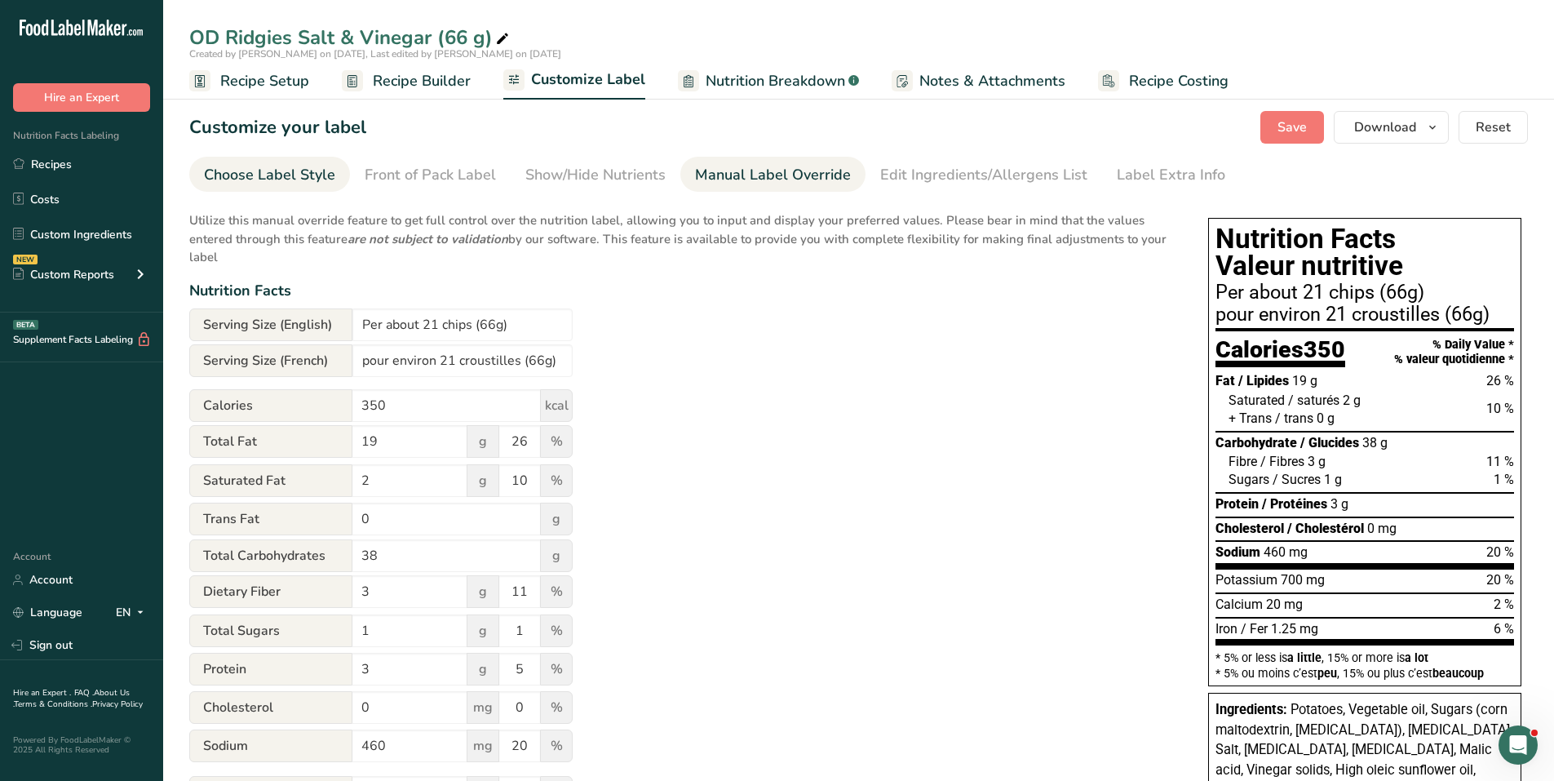
click at [259, 173] on div "Choose Label Style" at bounding box center [269, 175] width 131 height 22
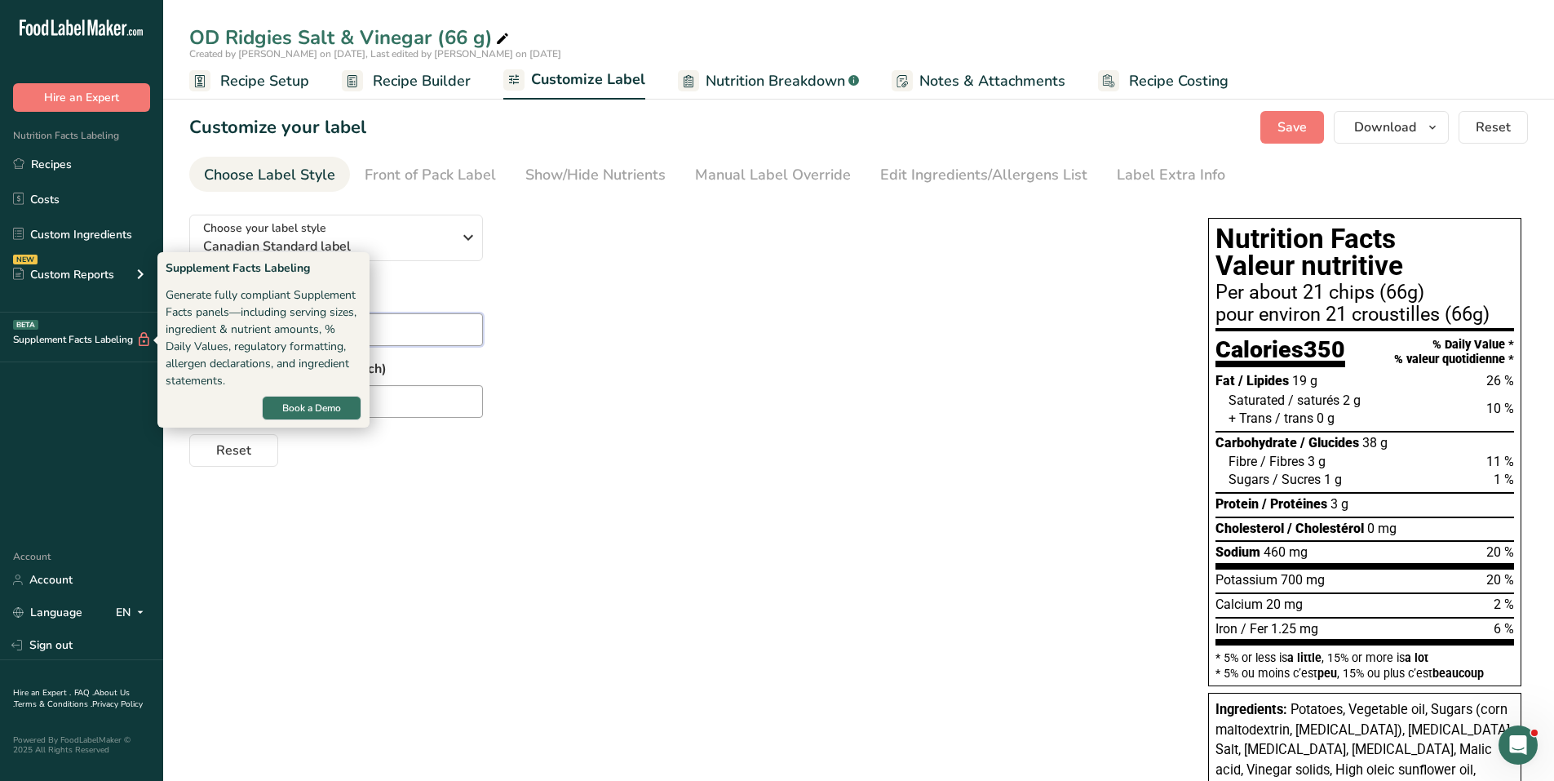
drag, startPoint x: 323, startPoint y: 344, endPoint x: 102, endPoint y: 342, distance: 221.1
click at [102, 342] on div ".a-20{fill:#fff;} Hire an Expert Nutrition Facts Labeling Recipes Costs Custom …" at bounding box center [777, 521] width 1554 height 1043
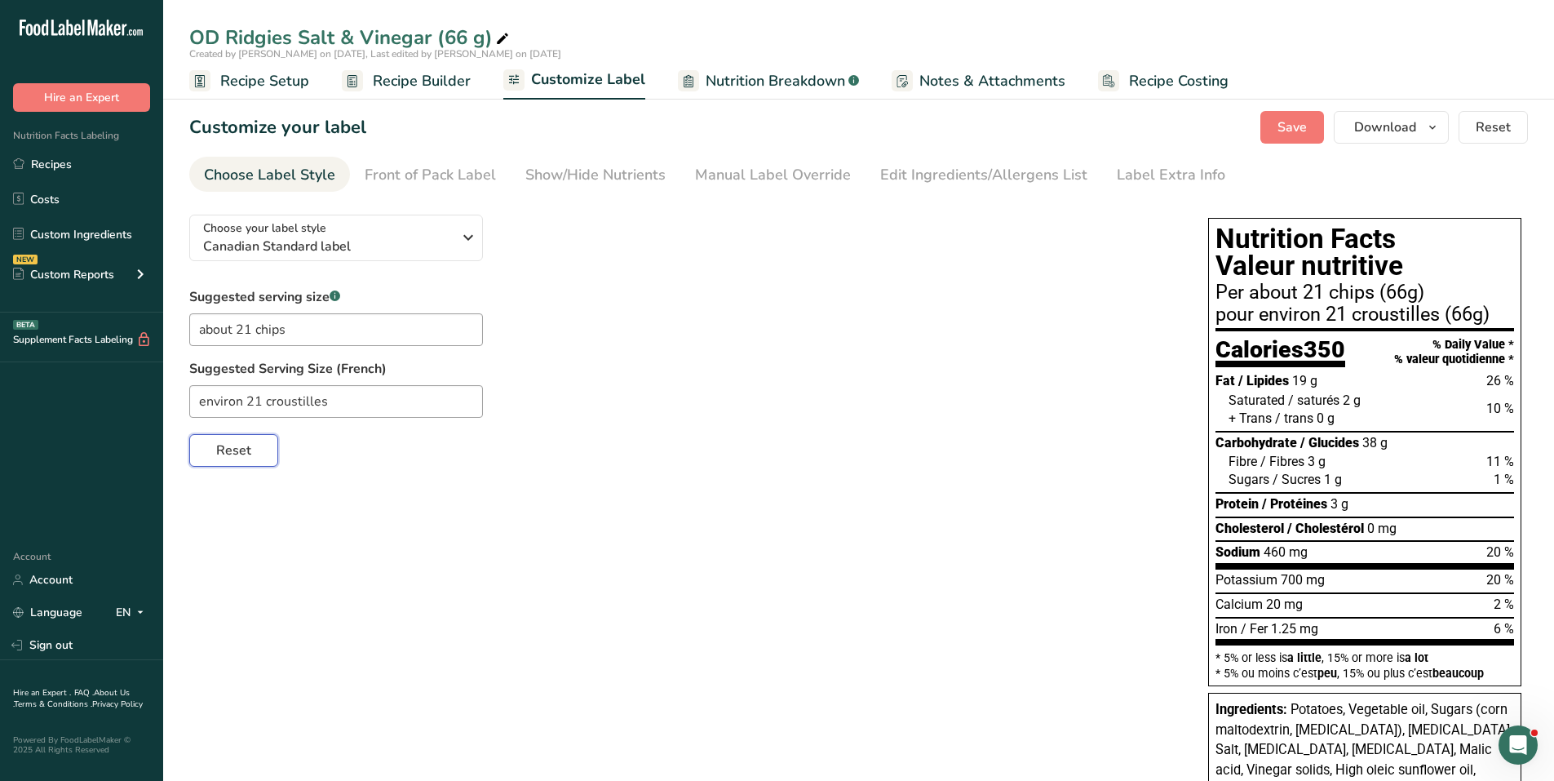
click at [222, 459] on span "Reset" at bounding box center [233, 451] width 35 height 20
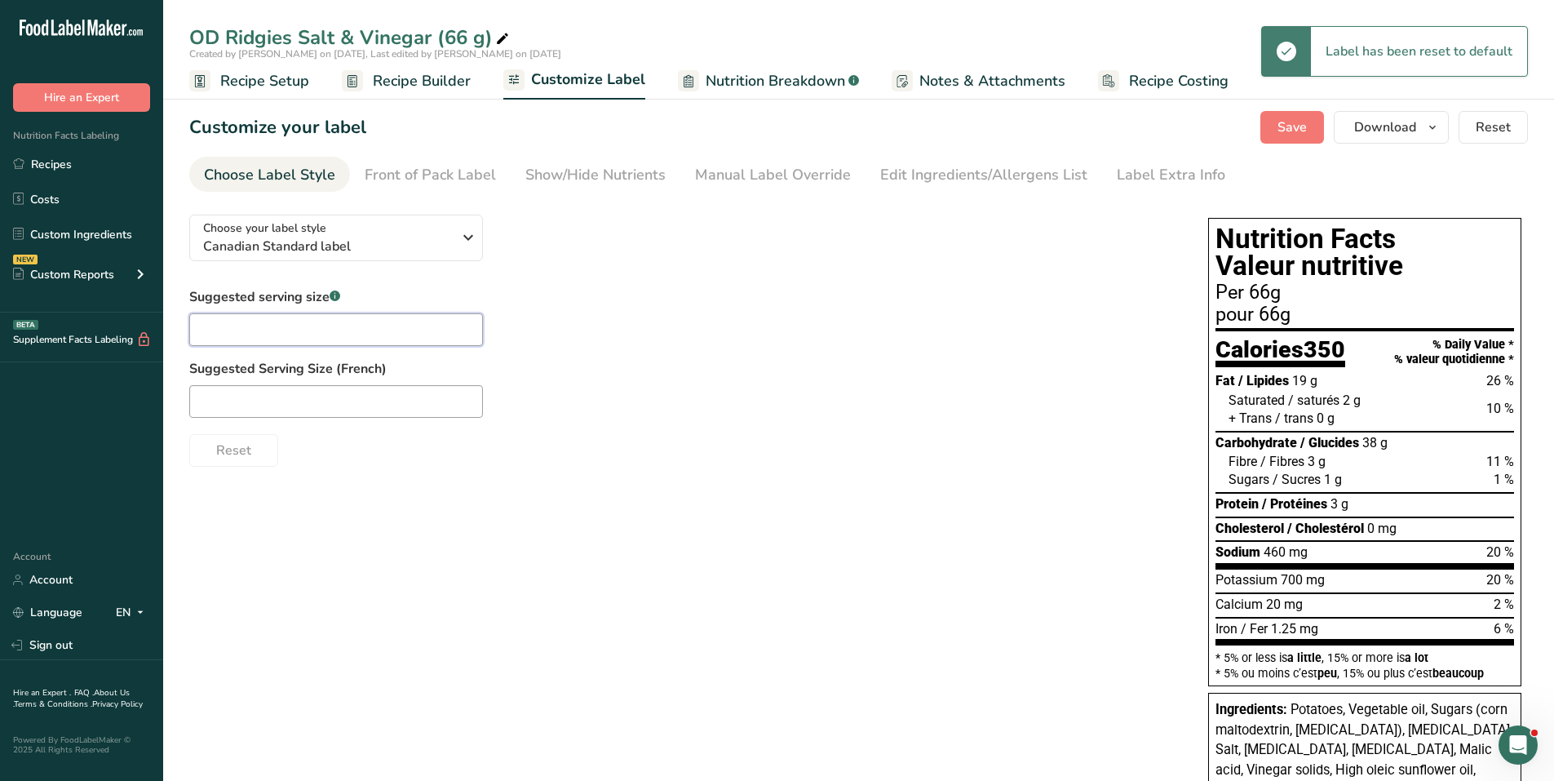
click at [285, 334] on input "text" at bounding box center [336, 329] width 294 height 33
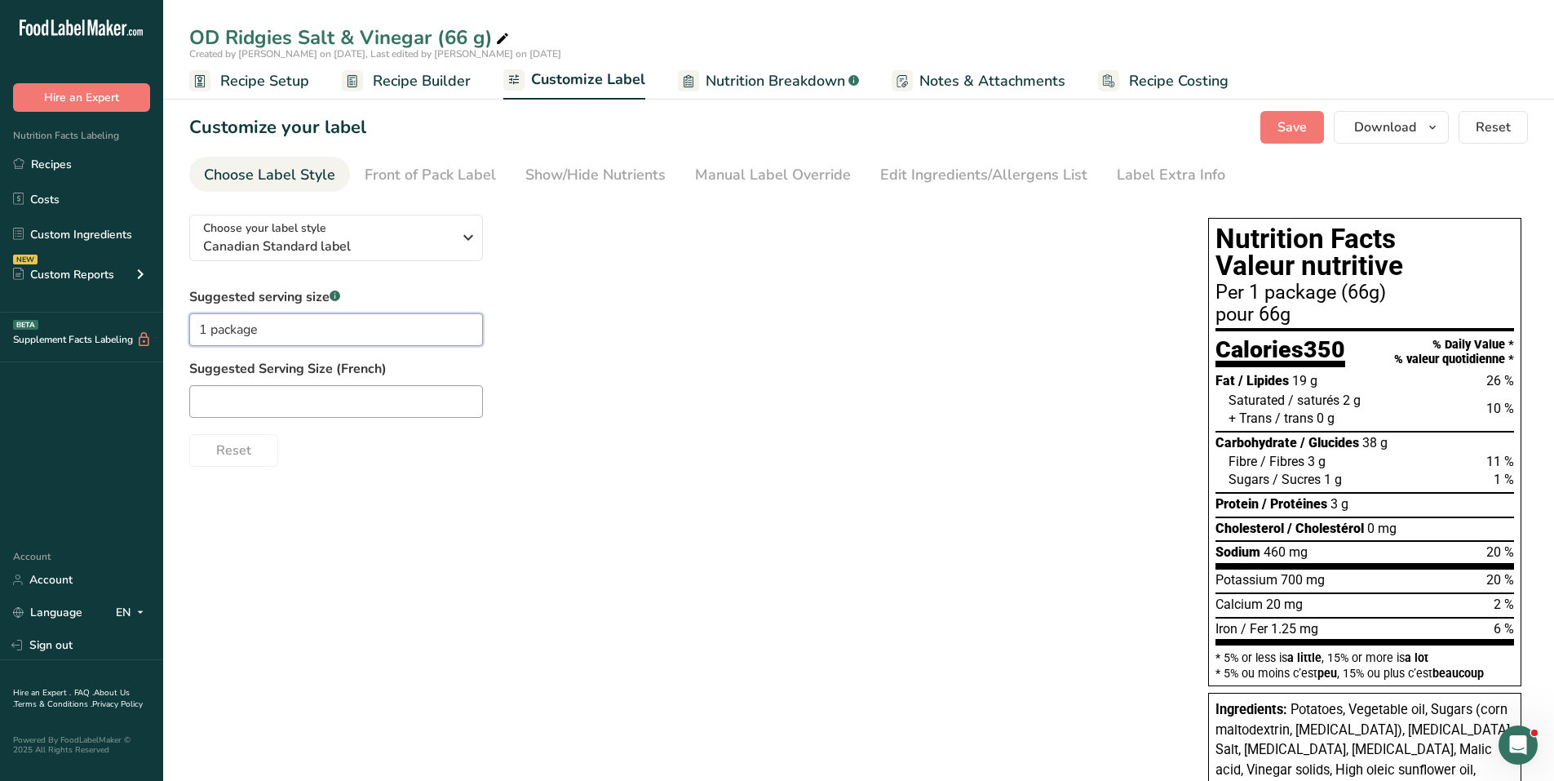
type input "1 package"
type input "1 paquet"
click at [485, 176] on div "Front of Pack Label" at bounding box center [430, 175] width 131 height 22
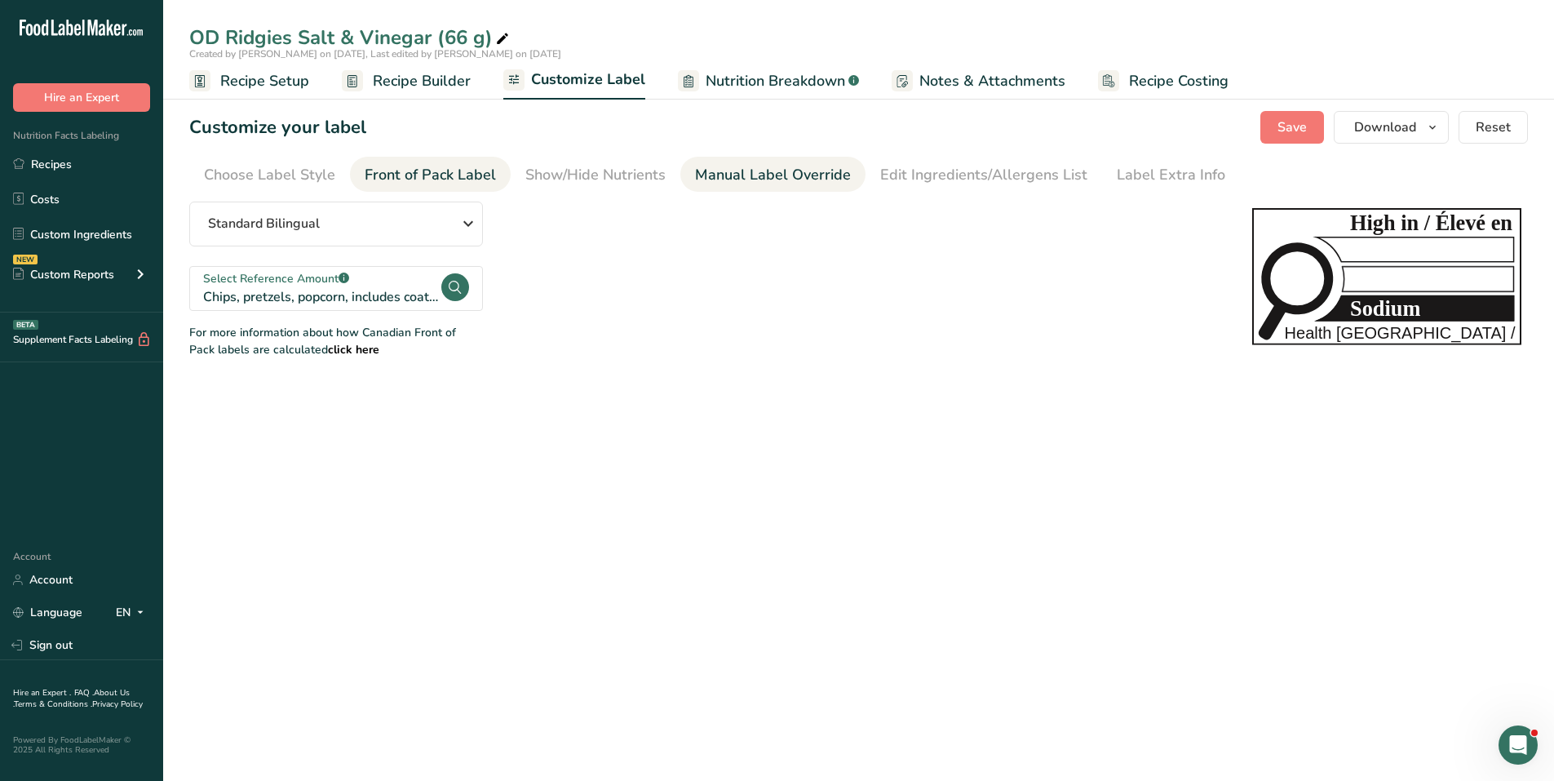
click at [779, 177] on div "Manual Label Override" at bounding box center [773, 175] width 156 height 22
type input "Per 1 package (66g)"
type input "pour 1 [PERSON_NAME] (66g)"
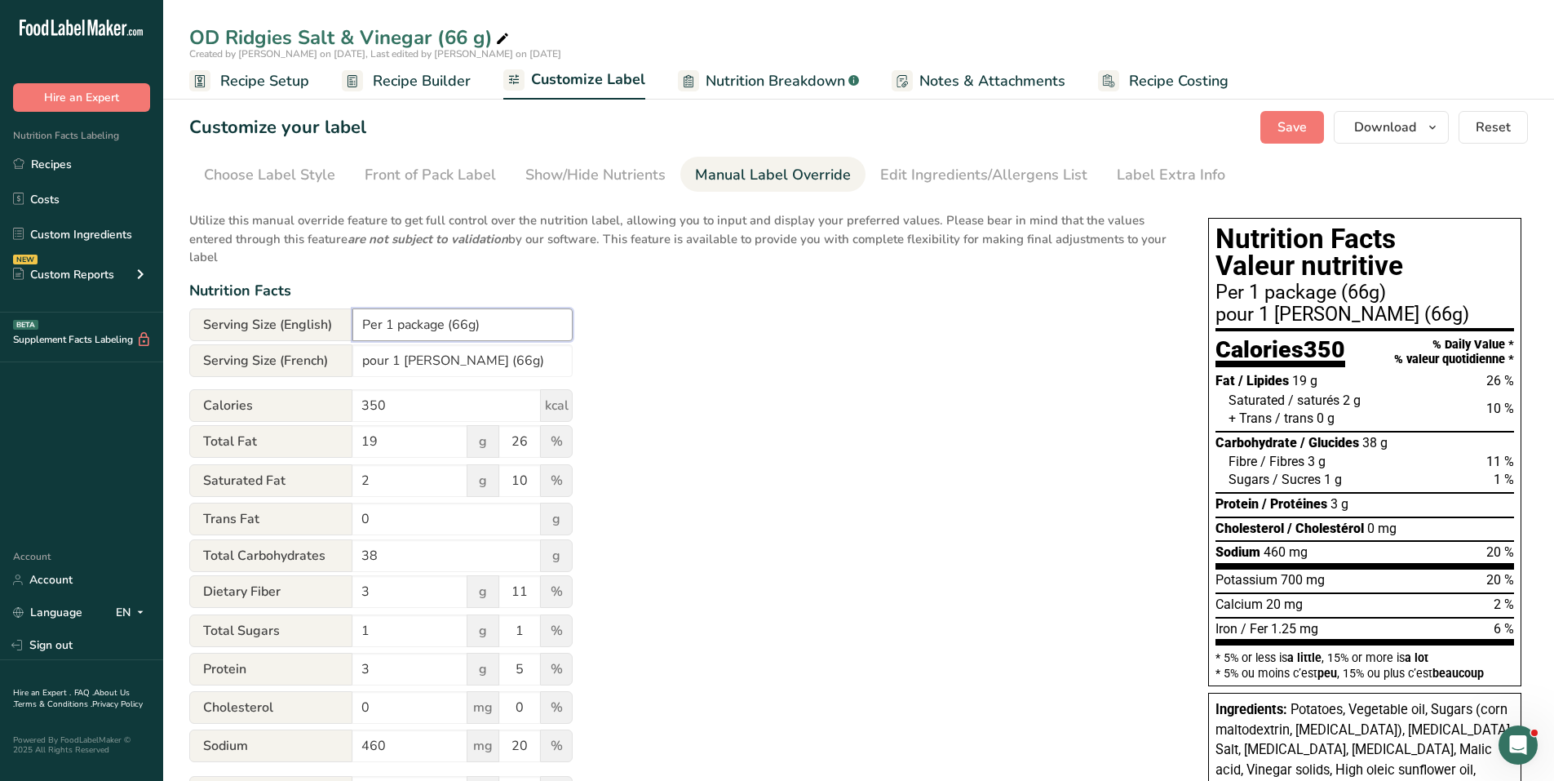
click at [467, 322] on input "Per 1 package (66g)" at bounding box center [462, 324] width 220 height 33
type input "Per 1 package (66 g)"
click at [470, 357] on input "pour 1 [PERSON_NAME] (66g)" at bounding box center [462, 360] width 220 height 33
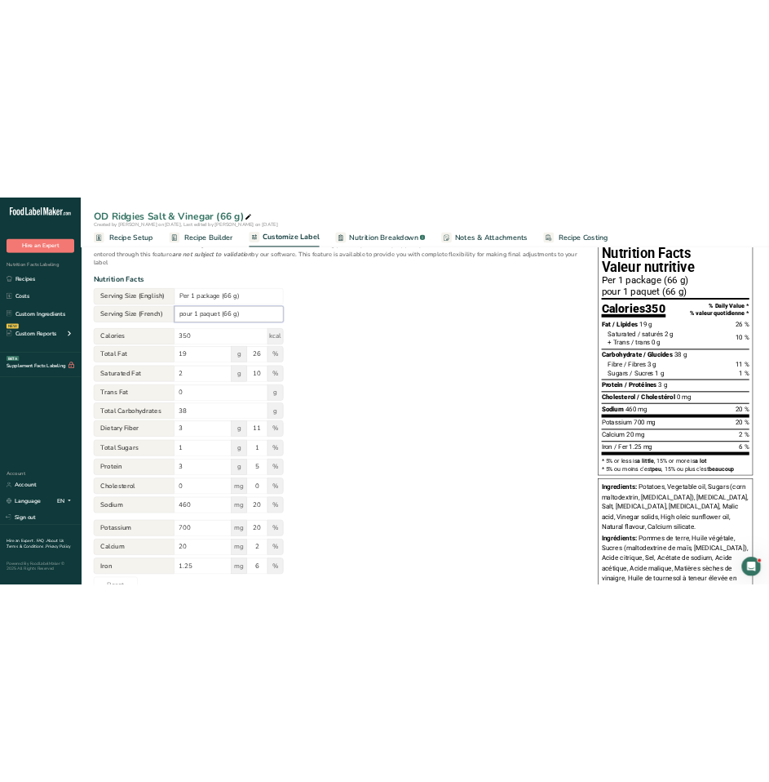
scroll to position [245, 0]
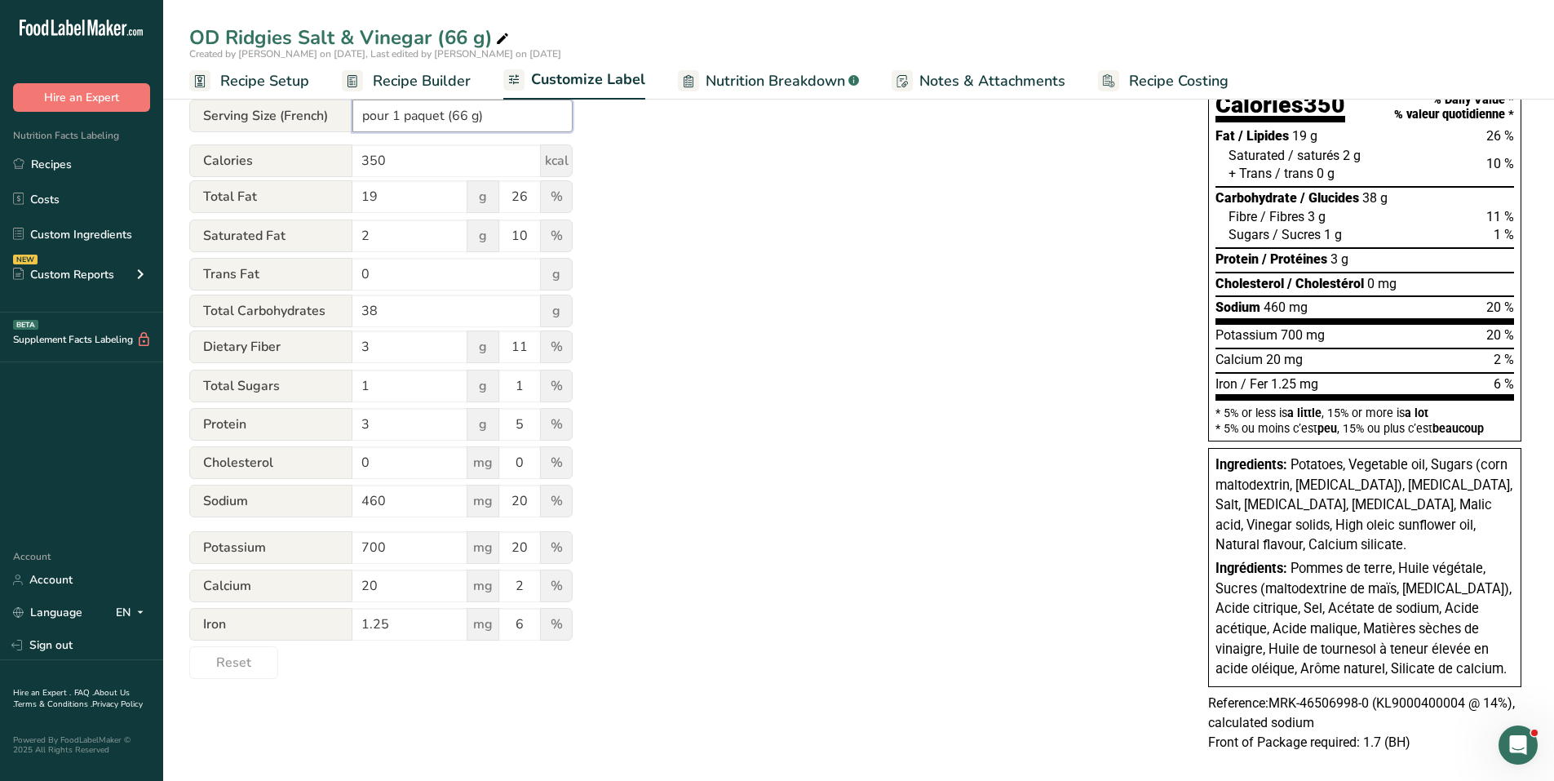
type input "pour 1 paquet (66 g)"
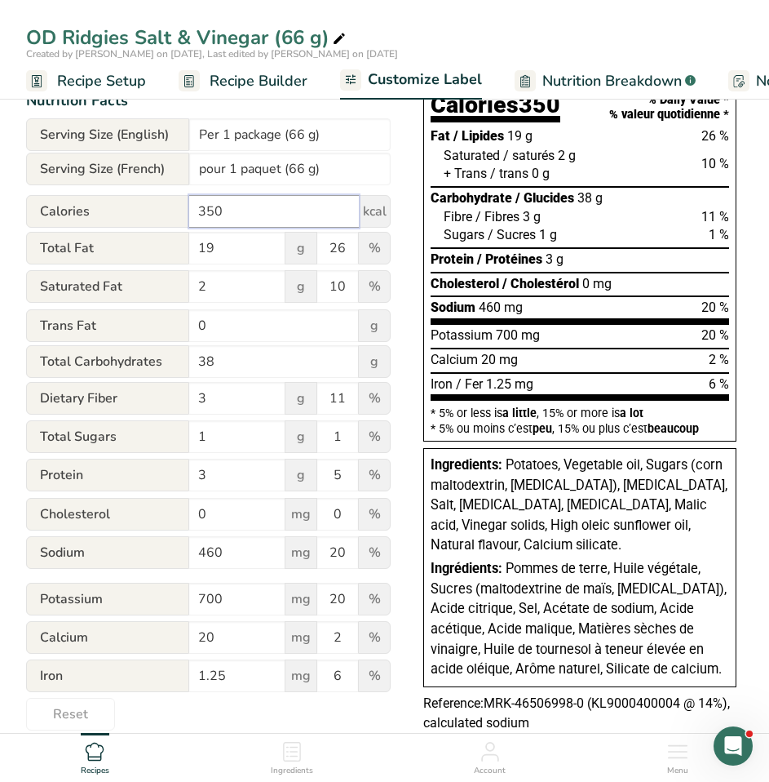
click at [215, 215] on input "350" at bounding box center [274, 211] width 170 height 33
type input "340"
drag, startPoint x: 218, startPoint y: 251, endPoint x: 181, endPoint y: 255, distance: 36.9
click at [181, 255] on div "Total Fat 19 g 26 %" at bounding box center [208, 249] width 365 height 34
type input "21"
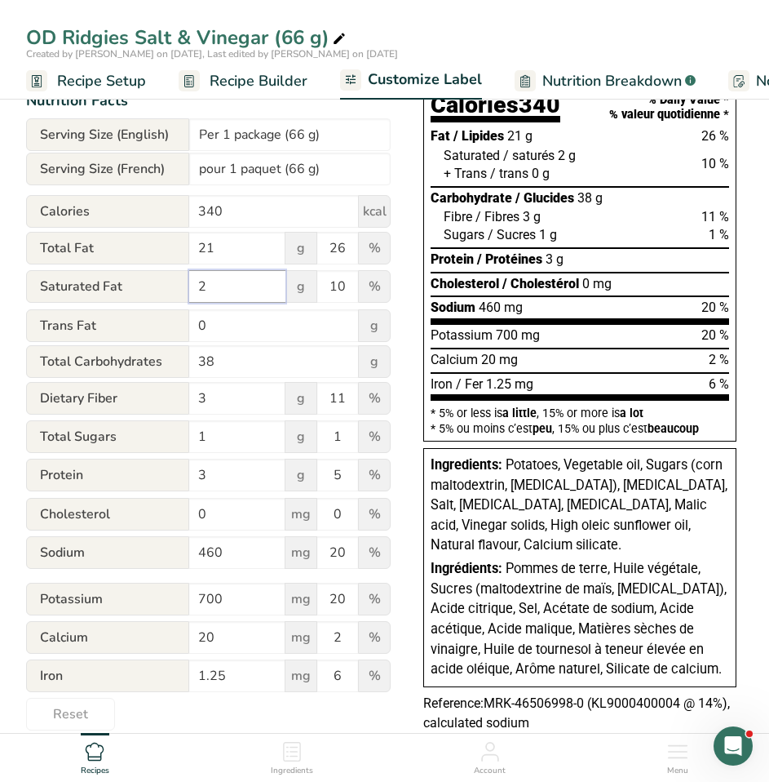
drag, startPoint x: 220, startPoint y: 288, endPoint x: 188, endPoint y: 286, distance: 31.9
click at [188, 286] on div "Saturated Fat 2 g 10 %" at bounding box center [208, 287] width 365 height 34
type input "1.5"
drag, startPoint x: 240, startPoint y: 365, endPoint x: 208, endPoint y: 363, distance: 31.9
click at [208, 362] on input "38" at bounding box center [274, 361] width 170 height 33
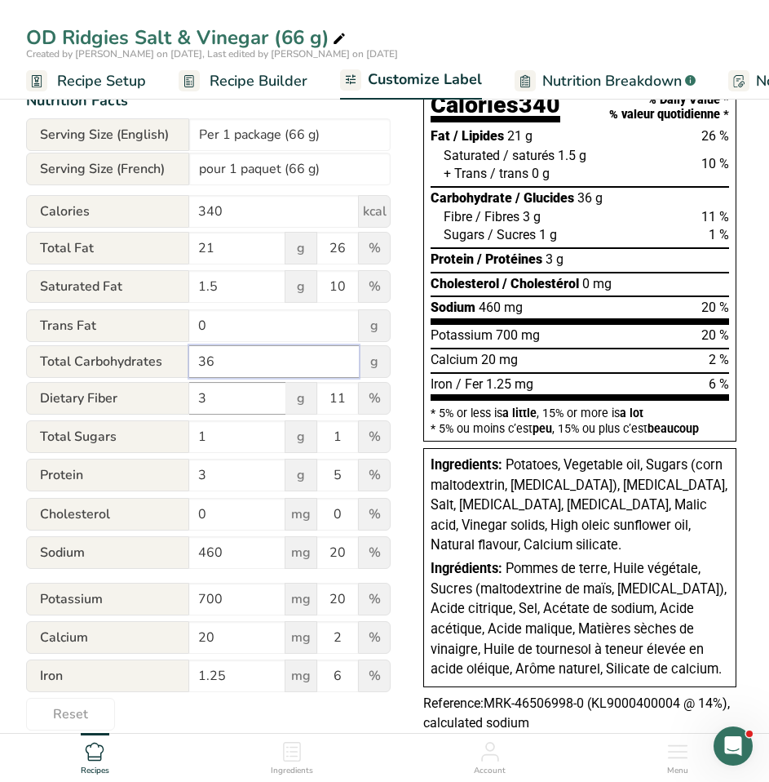
type input "36"
drag, startPoint x: 214, startPoint y: 403, endPoint x: 198, endPoint y: 403, distance: 15.5
click at [198, 403] on input "3" at bounding box center [237, 398] width 96 height 33
type input "2"
drag, startPoint x: 218, startPoint y: 481, endPoint x: 193, endPoint y: 481, distance: 24.5
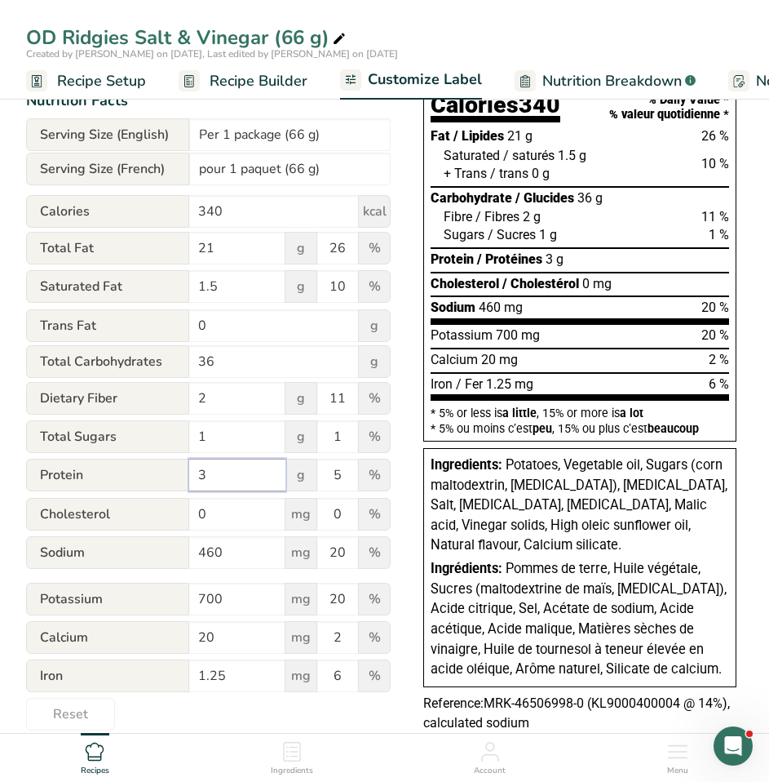
click at [193, 481] on input "3" at bounding box center [237, 475] width 96 height 33
type input "4"
drag, startPoint x: 333, startPoint y: 476, endPoint x: 345, endPoint y: 480, distance: 12.9
click at [345, 480] on input "5" at bounding box center [337, 475] width 41 height 33
type input "7"
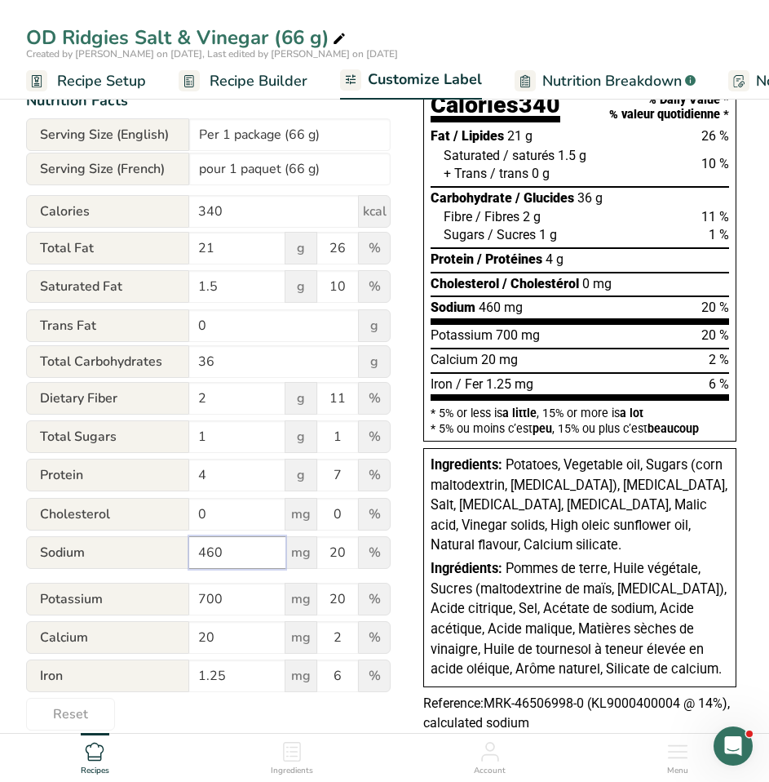
drag, startPoint x: 224, startPoint y: 558, endPoint x: 185, endPoint y: 561, distance: 39.2
click at [185, 560] on div "Sodium 460 mg 20 %" at bounding box center [208, 553] width 365 height 34
type input "460"
drag, startPoint x: 232, startPoint y: 602, endPoint x: 168, endPoint y: 610, distance: 64.2
click at [170, 609] on div "Potassium 700 mg 20 %" at bounding box center [208, 600] width 365 height 34
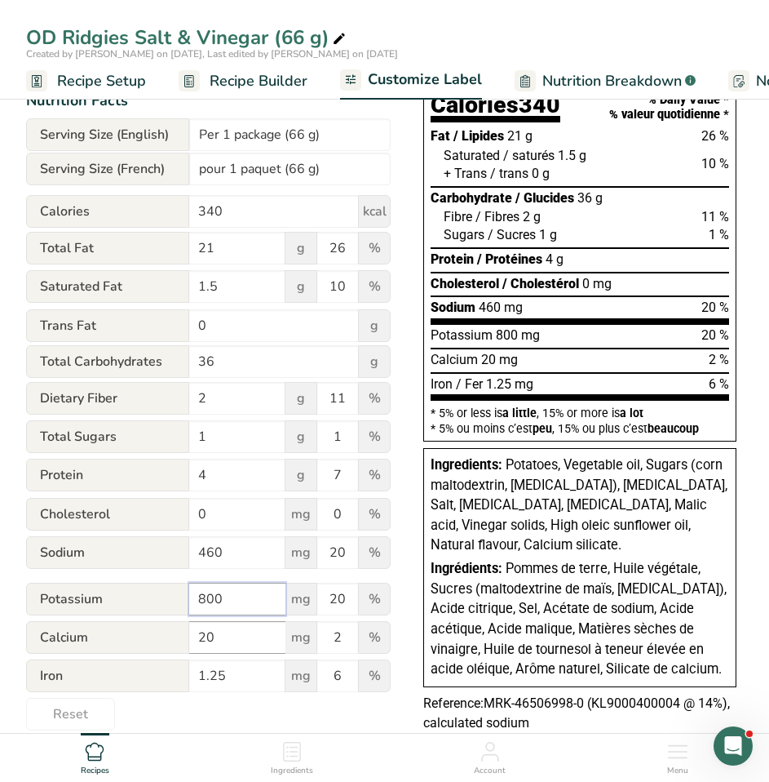
type input "800"
drag, startPoint x: 219, startPoint y: 644, endPoint x: 172, endPoint y: 643, distance: 46.5
click at [172, 643] on div "Calcium 20 mg 2 %" at bounding box center [208, 638] width 365 height 34
drag, startPoint x: 255, startPoint y: 689, endPoint x: 166, endPoint y: 691, distance: 88.9
click at [166, 689] on div "Iron 1.25 mg 6 %" at bounding box center [208, 676] width 365 height 34
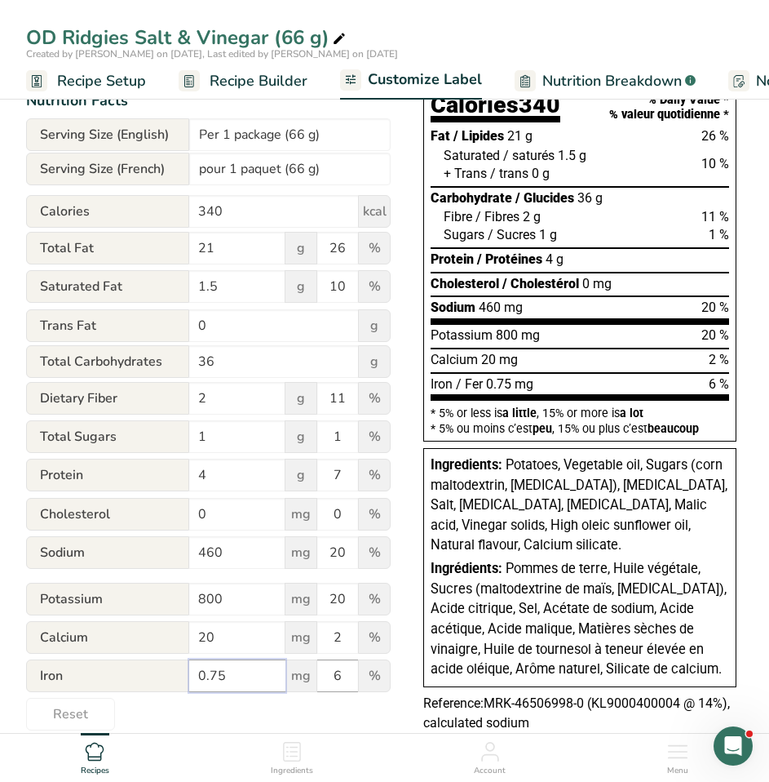
type input "0.75"
drag, startPoint x: 342, startPoint y: 679, endPoint x: 326, endPoint y: 682, distance: 15.8
click at [326, 680] on input "6" at bounding box center [337, 675] width 41 height 33
type input "4"
drag, startPoint x: 336, startPoint y: 604, endPoint x: 348, endPoint y: 604, distance: 12.2
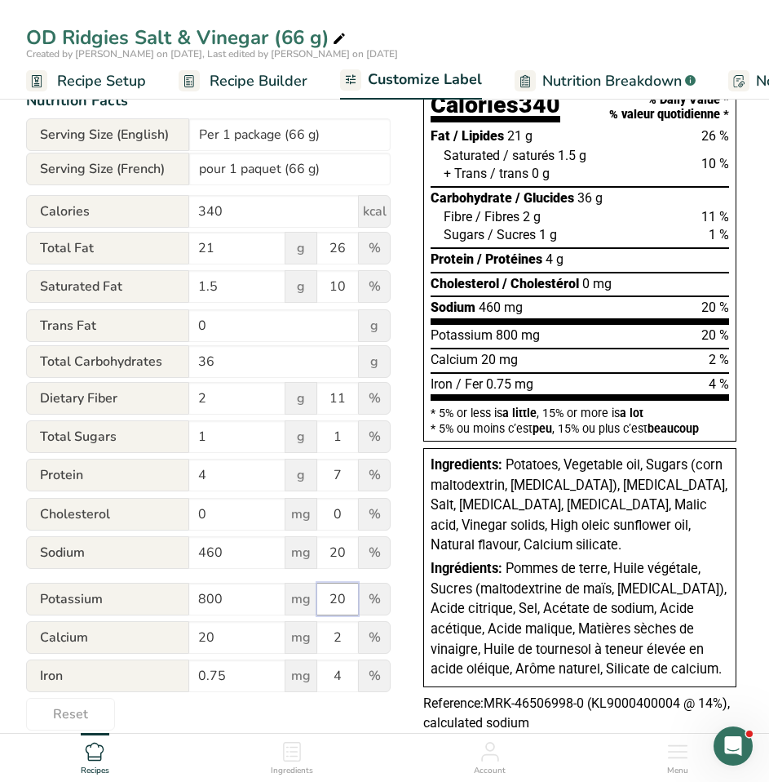
click at [348, 604] on input "20" at bounding box center [337, 599] width 41 height 33
type input "24"
drag, startPoint x: 345, startPoint y: 397, endPoint x: 312, endPoint y: 395, distance: 32.7
click at [312, 395] on div "Dietary Fiber 2 g 11 %" at bounding box center [208, 399] width 365 height 34
type input "7"
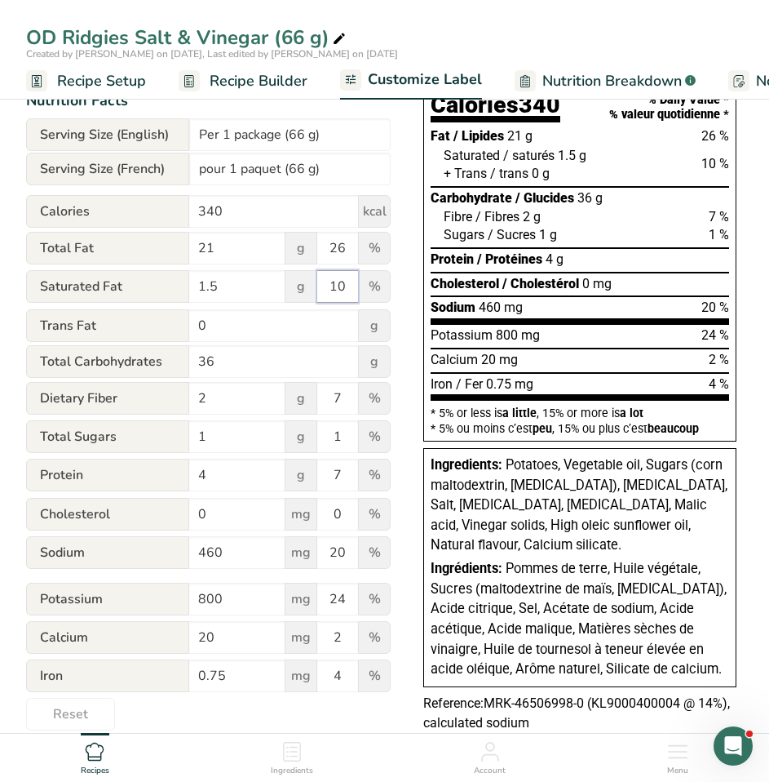
drag, startPoint x: 352, startPoint y: 292, endPoint x: 300, endPoint y: 292, distance: 51.4
click at [300, 292] on div "Saturated Fat 1.5 g 10 %" at bounding box center [208, 287] width 365 height 34
type input "8"
drag, startPoint x: 351, startPoint y: 259, endPoint x: 332, endPoint y: 262, distance: 19.0
click at [332, 262] on input "26" at bounding box center [337, 248] width 41 height 33
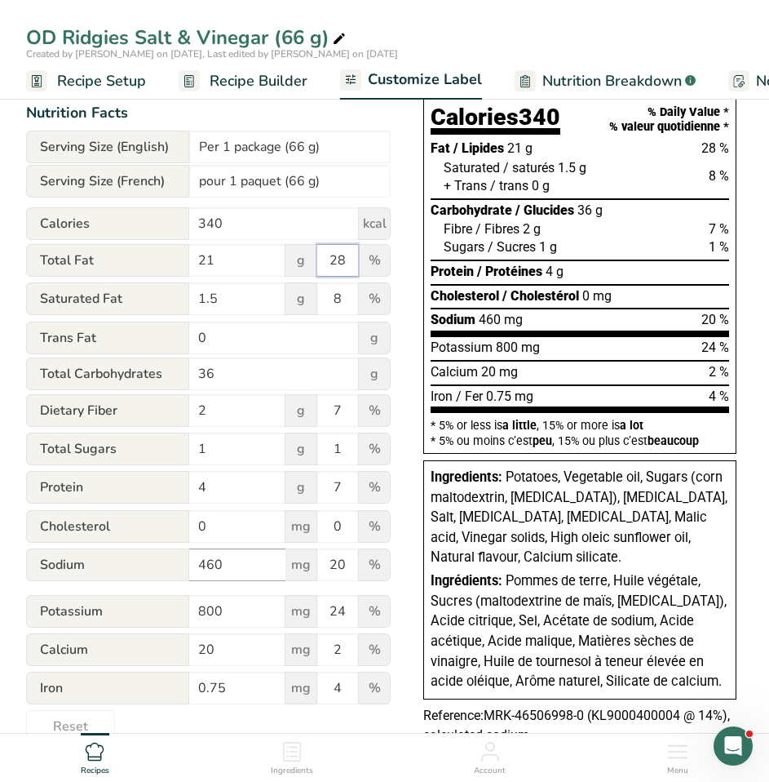
scroll to position [314, 0]
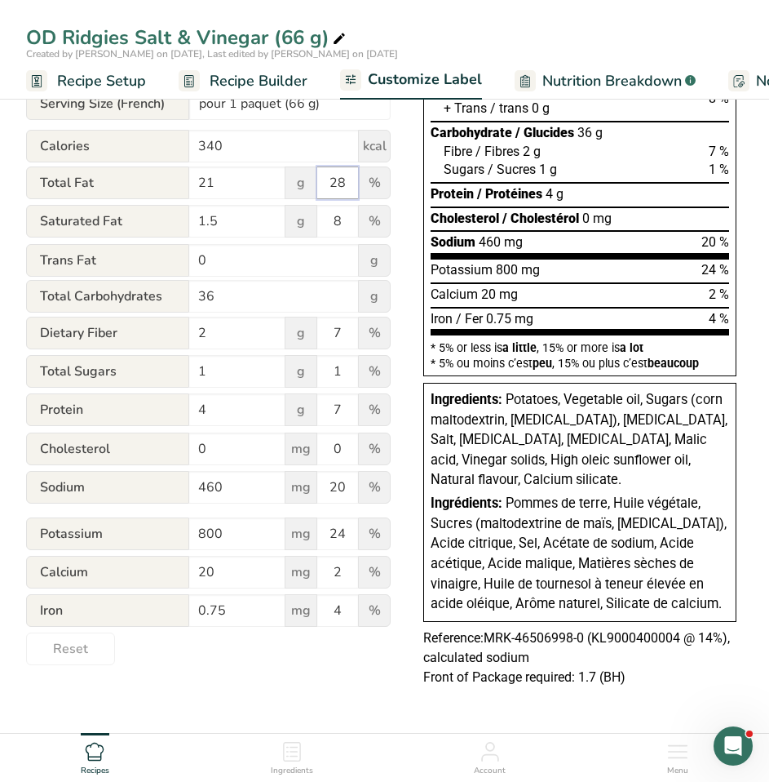
type input "28"
click at [242, 688] on div "Choose your label style Canadian Standard label USA (FDA) Standard FDA label Ta…" at bounding box center [384, 298] width 717 height 815
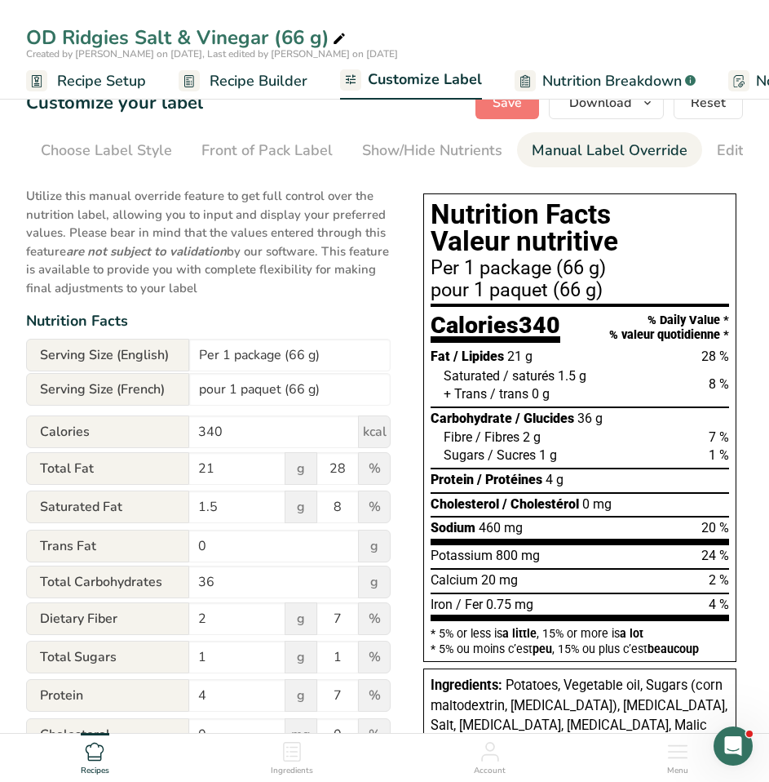
scroll to position [0, 0]
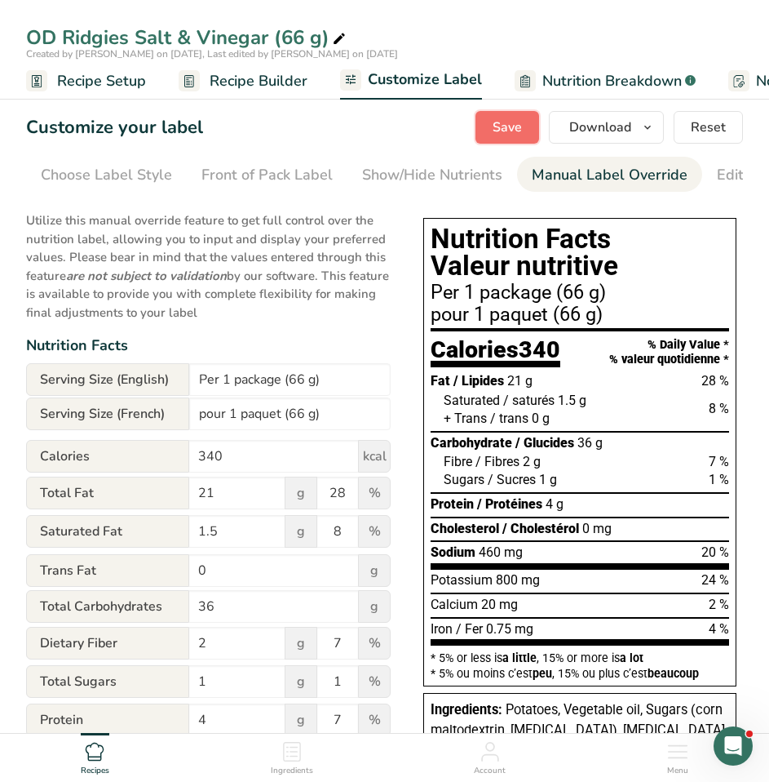
click at [517, 128] on span "Save" at bounding box center [507, 127] width 29 height 20
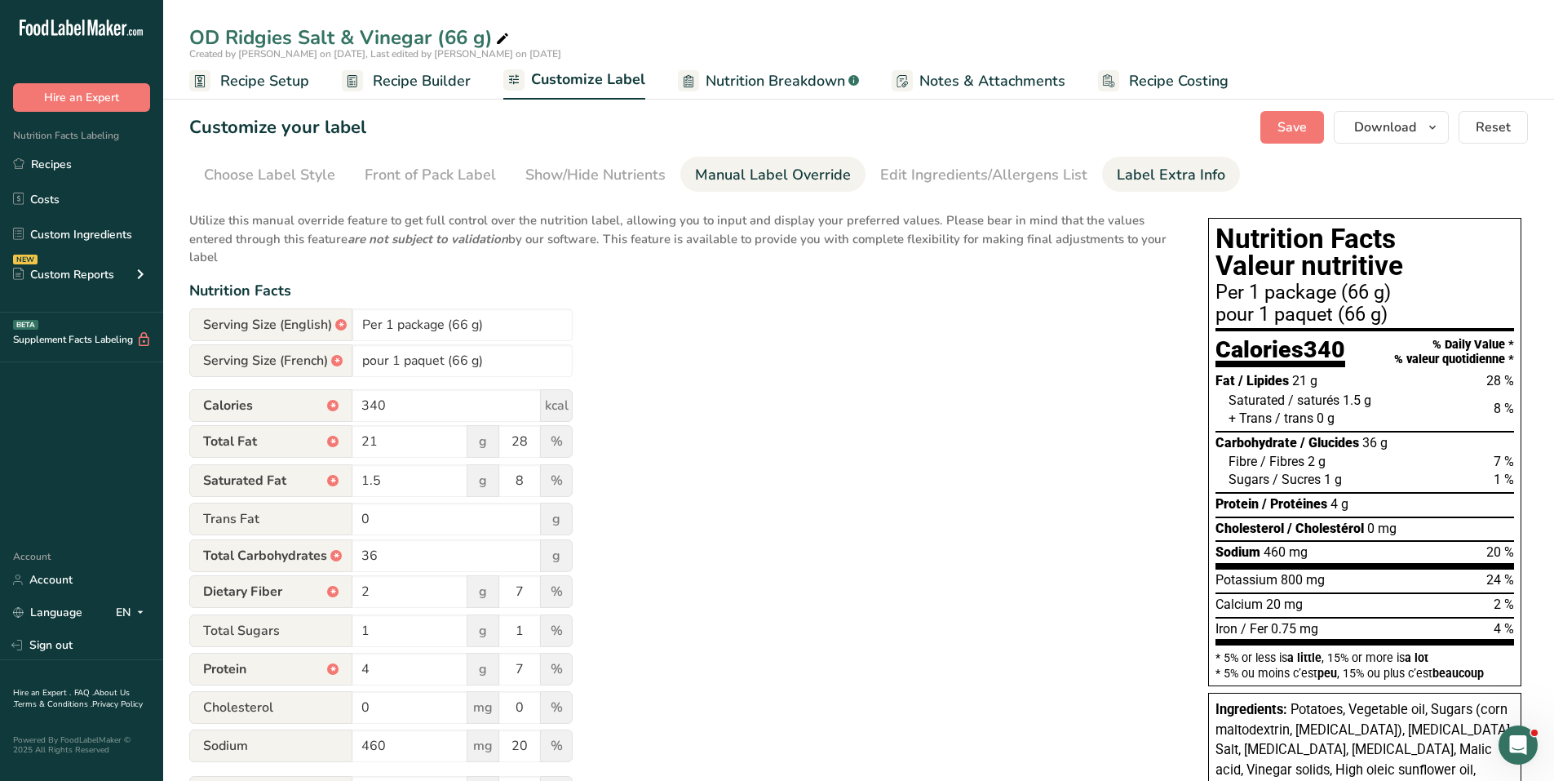
click at [1159, 179] on div "Label Extra Info" at bounding box center [1171, 175] width 109 height 22
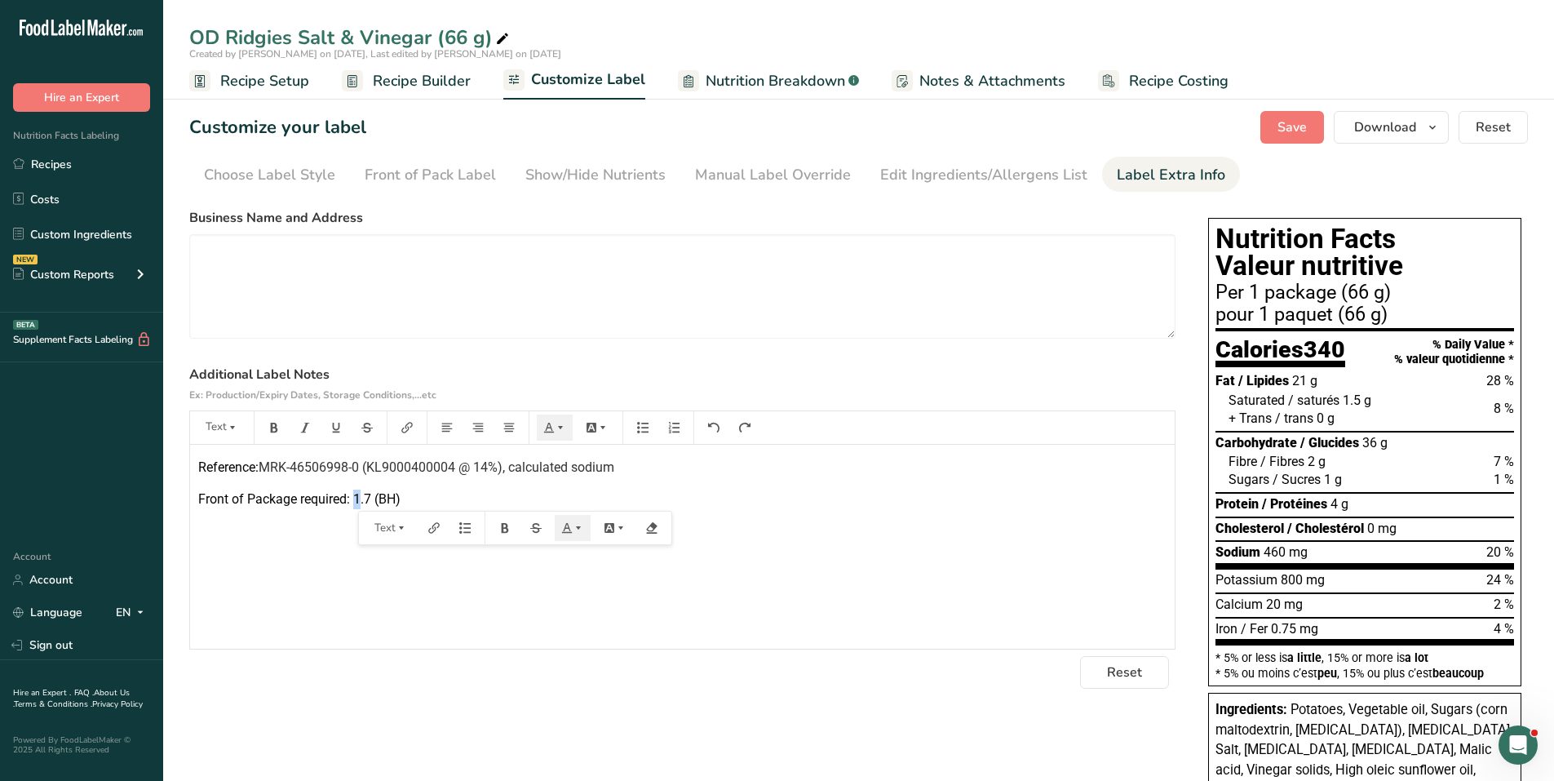
click at [361, 495] on span "Front of Package required: 1.7 (BH)" at bounding box center [299, 499] width 202 height 16
click at [1289, 122] on span "Save" at bounding box center [1292, 127] width 29 height 20
click at [1429, 126] on icon "button" at bounding box center [1432, 127] width 13 height 20
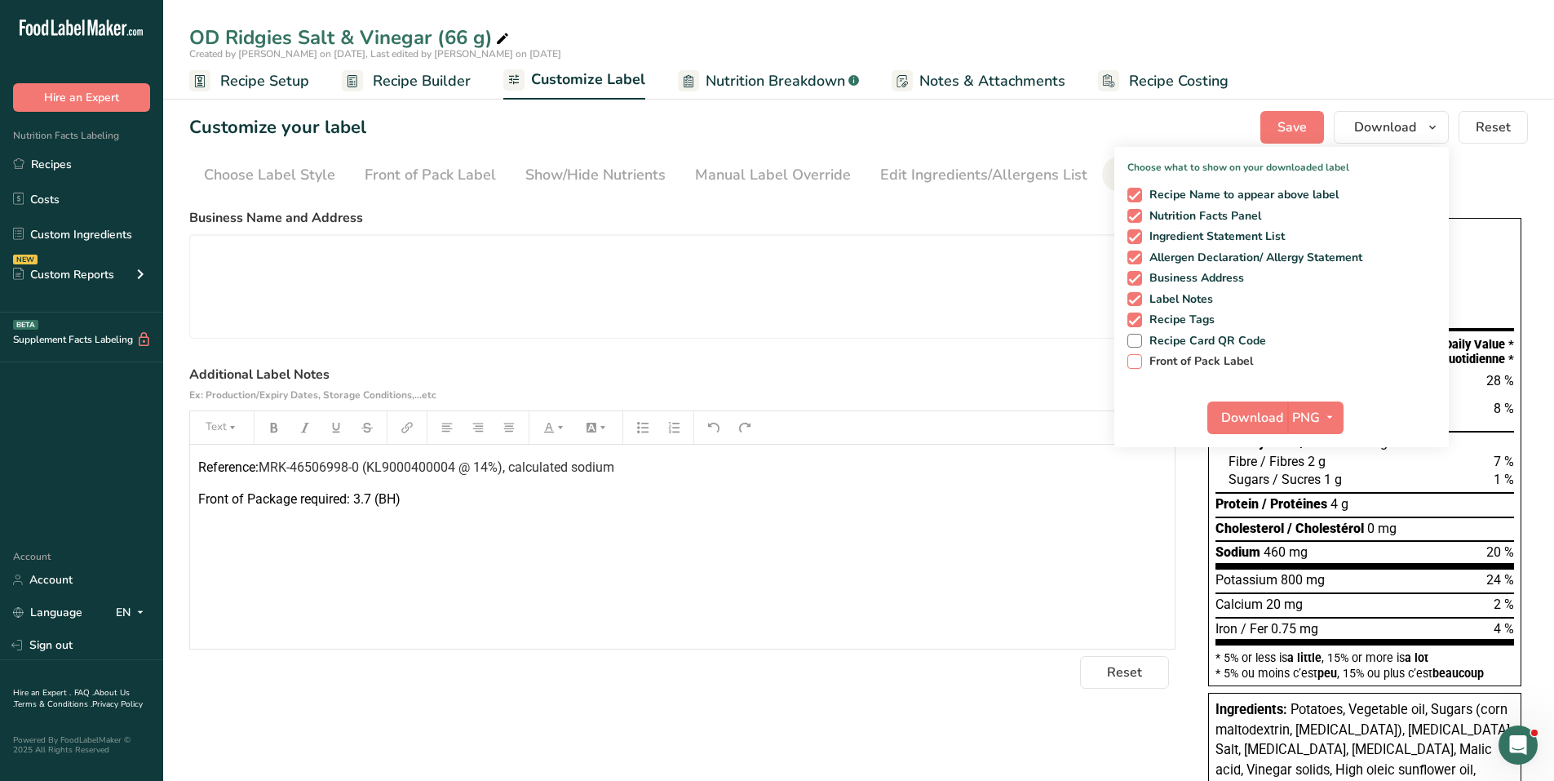
click at [1139, 361] on span at bounding box center [1135, 361] width 15 height 15
click at [1138, 361] on input "Front of Pack Label" at bounding box center [1133, 361] width 11 height 11
checkbox input "true"
click at [1332, 410] on icon "button" at bounding box center [1329, 417] width 13 height 20
click at [1316, 531] on link "PDF" at bounding box center [1318, 531] width 52 height 27
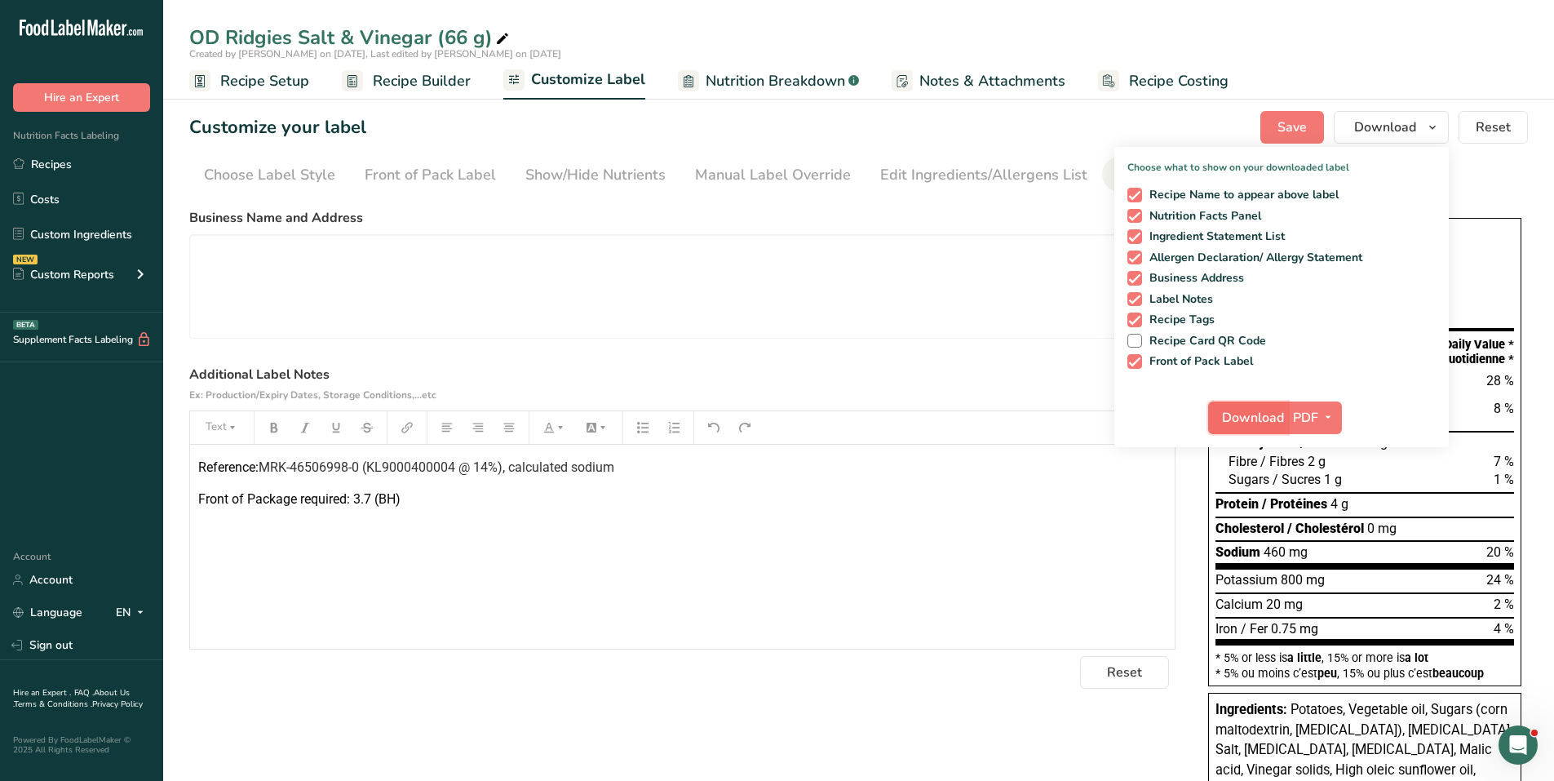
click at [1255, 417] on span "Download" at bounding box center [1253, 418] width 62 height 20
click at [725, 195] on section "Customize your label Save Download Choose what to show on your downloaded label…" at bounding box center [858, 564] width 1391 height 958
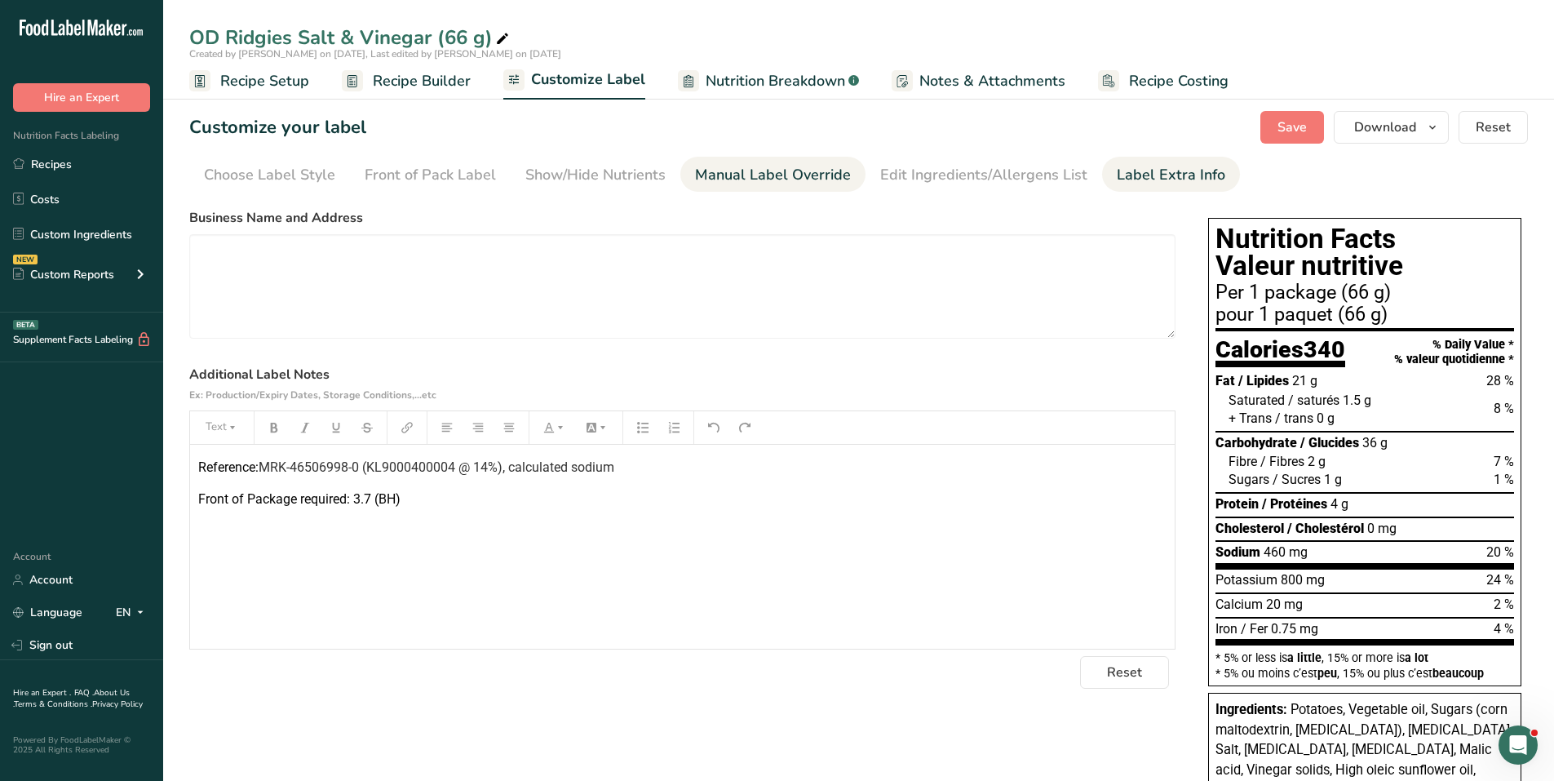
click at [755, 175] on div "Manual Label Override" at bounding box center [773, 175] width 156 height 22
